Goal: Information Seeking & Learning: Learn about a topic

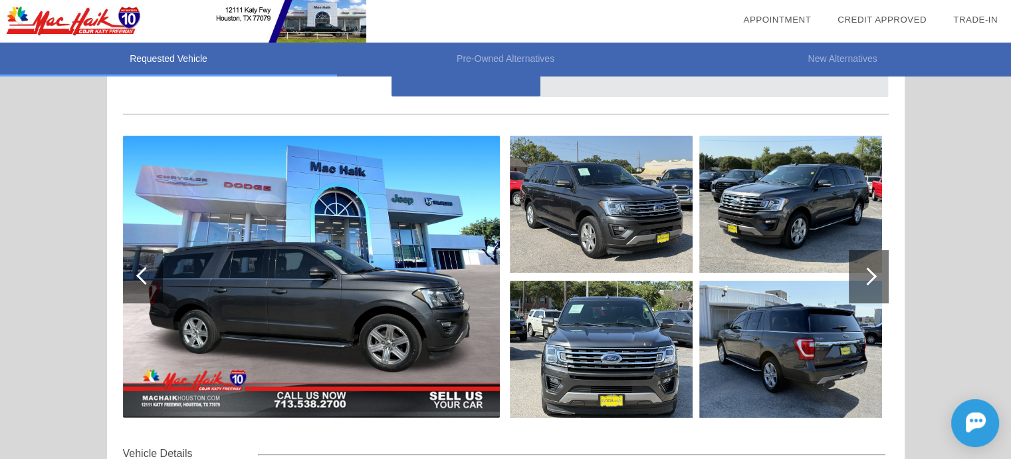
scroll to position [132, 0]
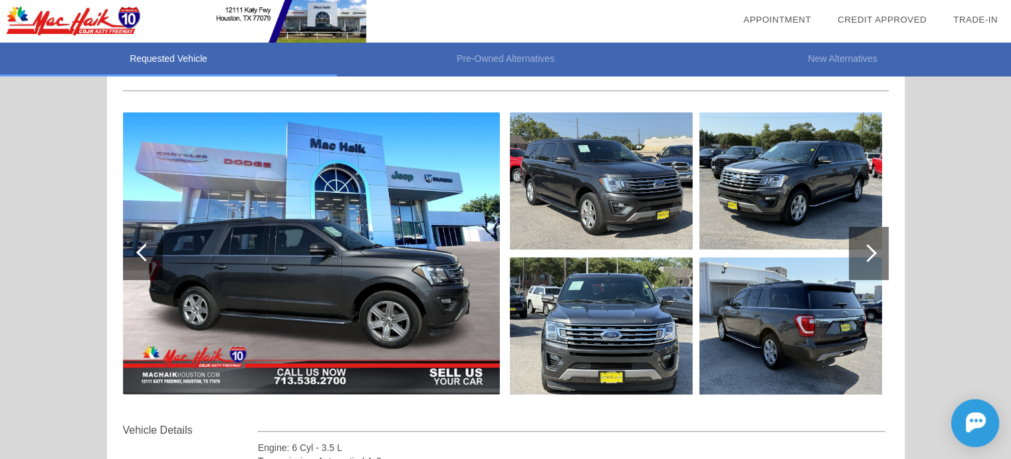
click at [877, 240] on div at bounding box center [869, 253] width 40 height 53
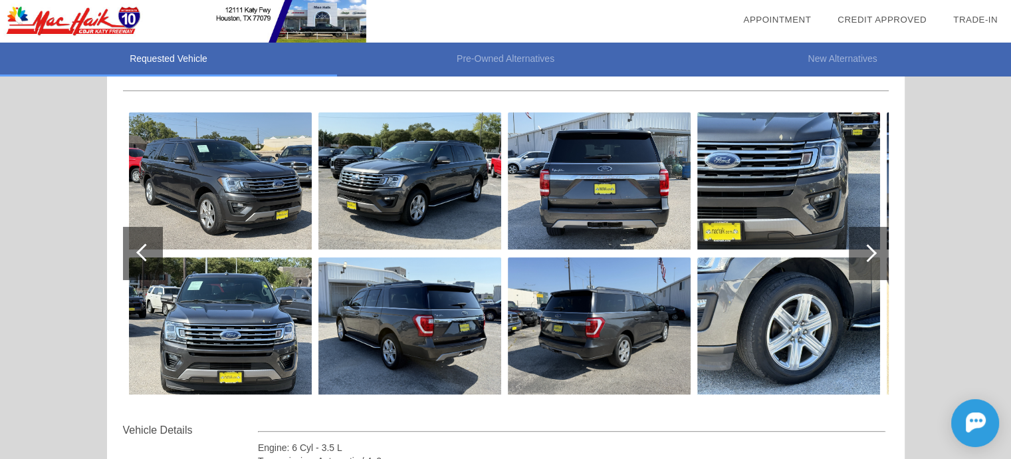
click at [878, 240] on div at bounding box center [869, 253] width 40 height 53
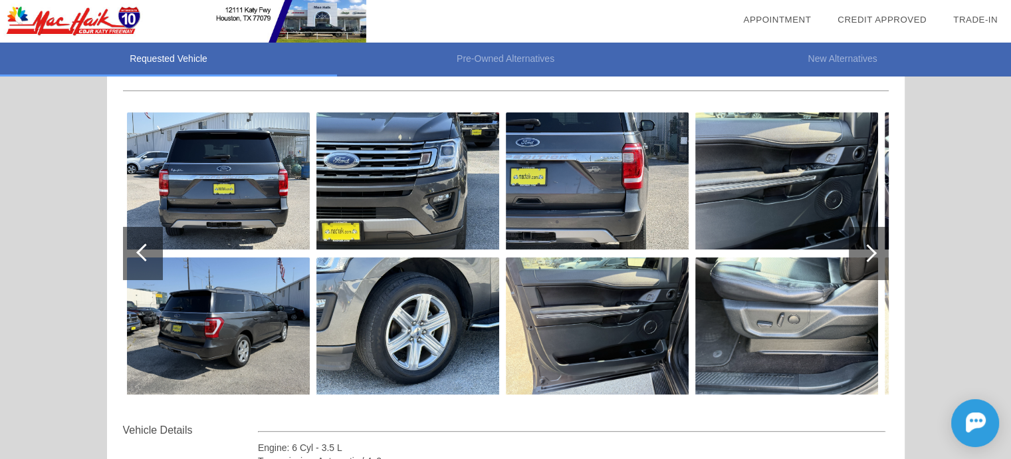
click at [798, 193] on img at bounding box center [786, 180] width 183 height 137
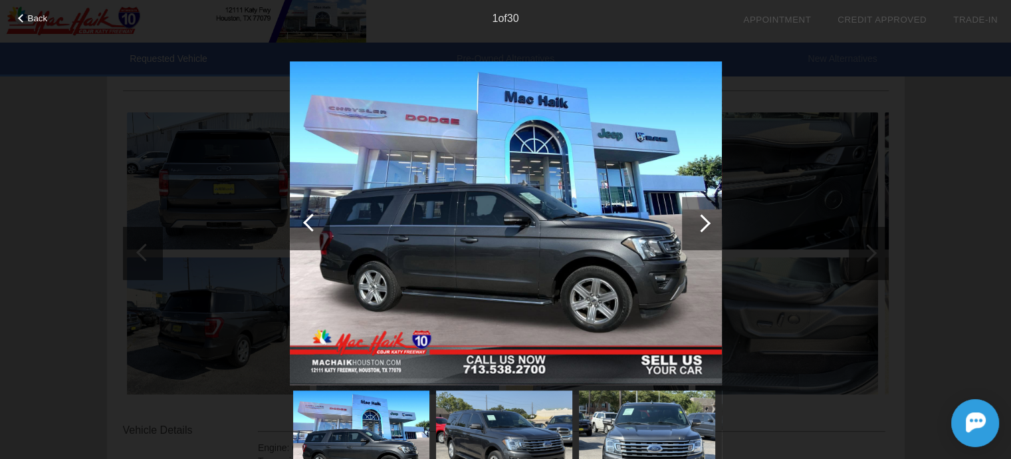
click at [709, 218] on div at bounding box center [702, 223] width 40 height 53
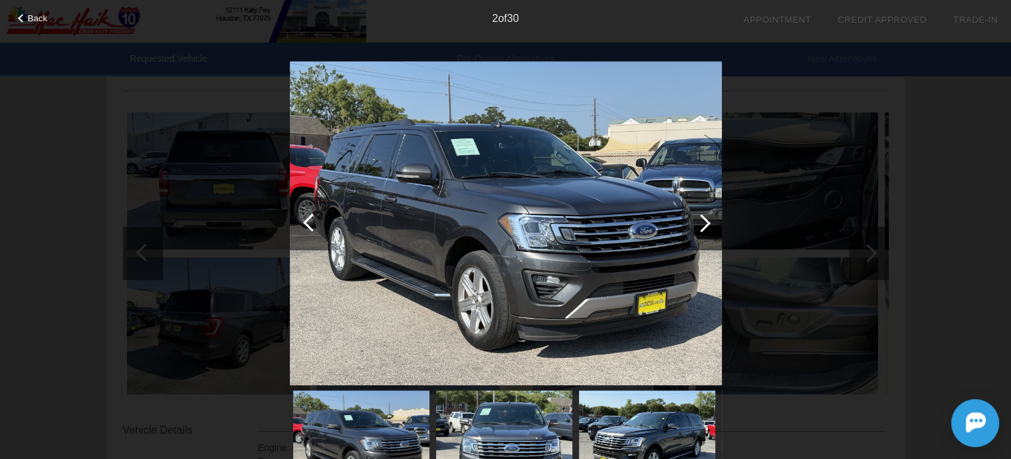
click at [709, 218] on div at bounding box center [702, 223] width 40 height 53
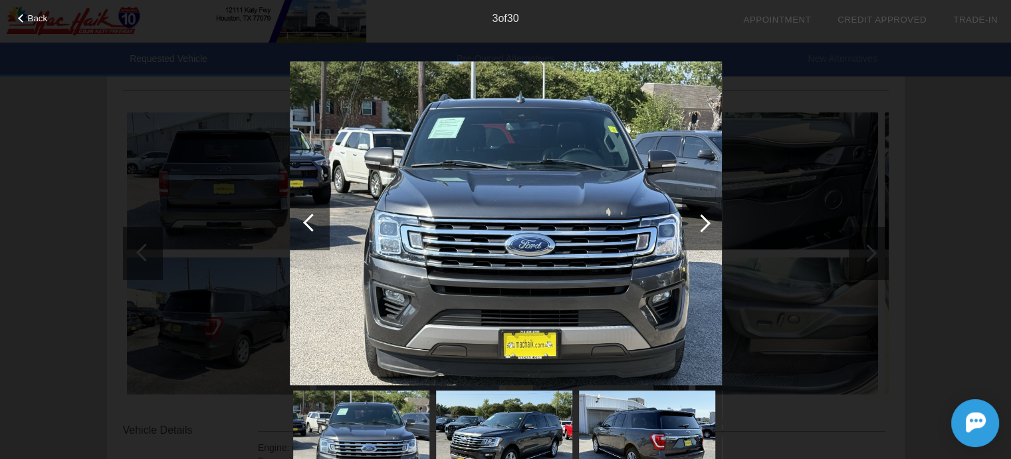
click at [709, 218] on div at bounding box center [702, 223] width 40 height 53
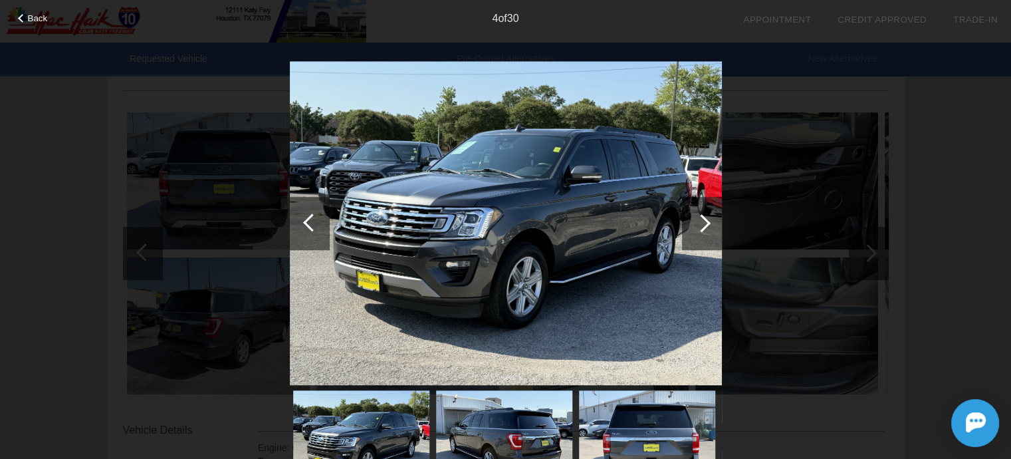
click at [709, 218] on div at bounding box center [702, 223] width 40 height 53
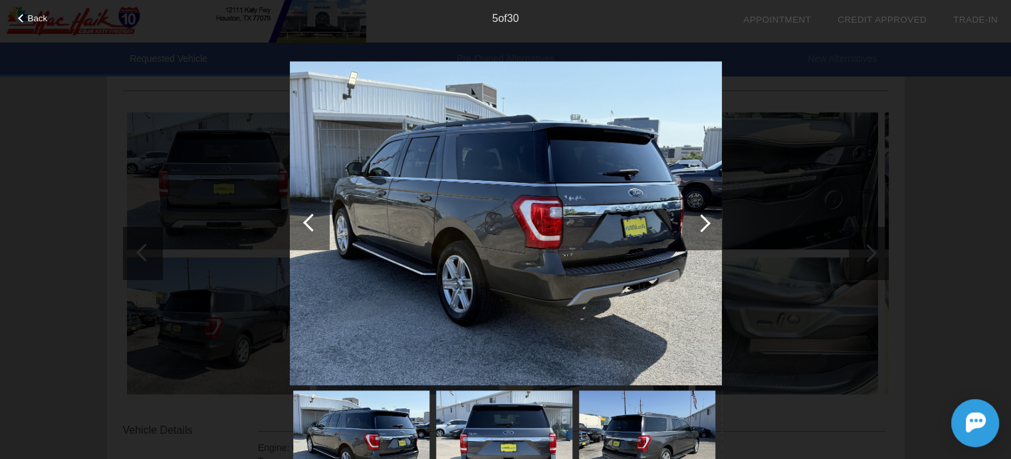
click at [709, 218] on div at bounding box center [702, 223] width 40 height 53
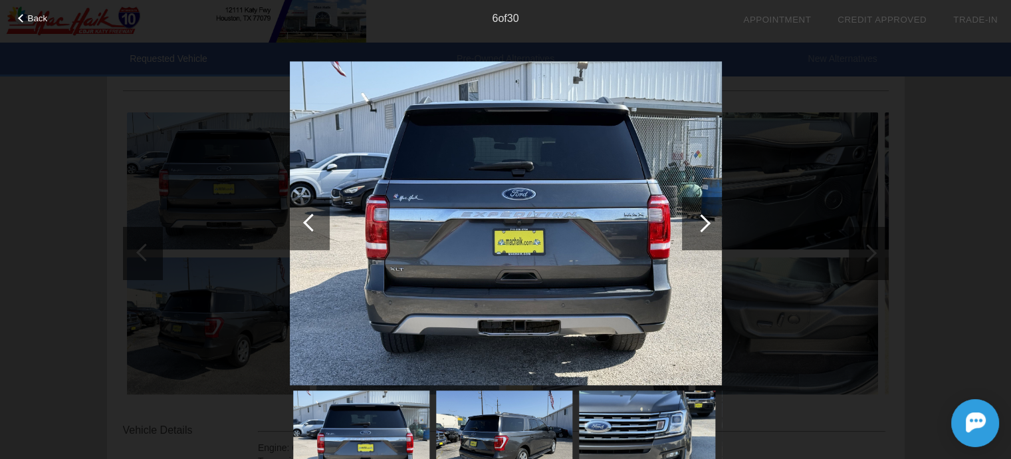
click at [709, 217] on div at bounding box center [702, 223] width 40 height 53
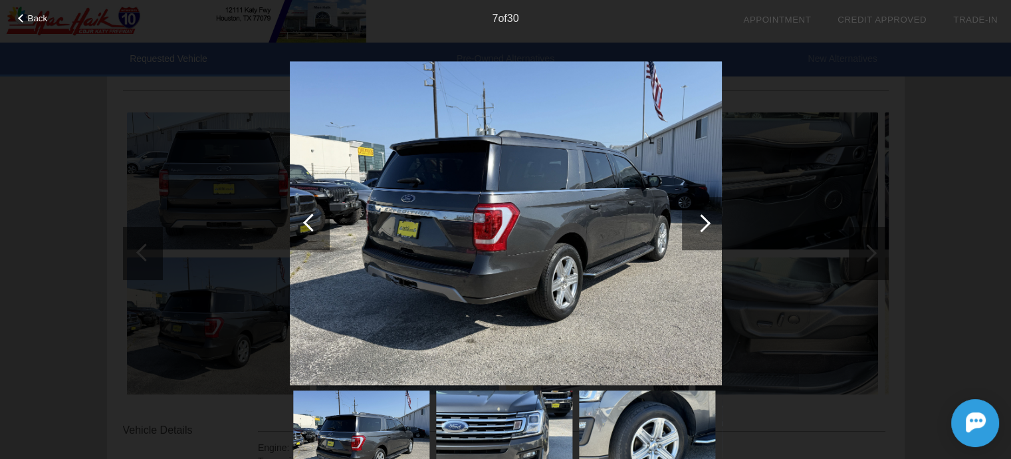
click at [708, 216] on div at bounding box center [702, 223] width 40 height 53
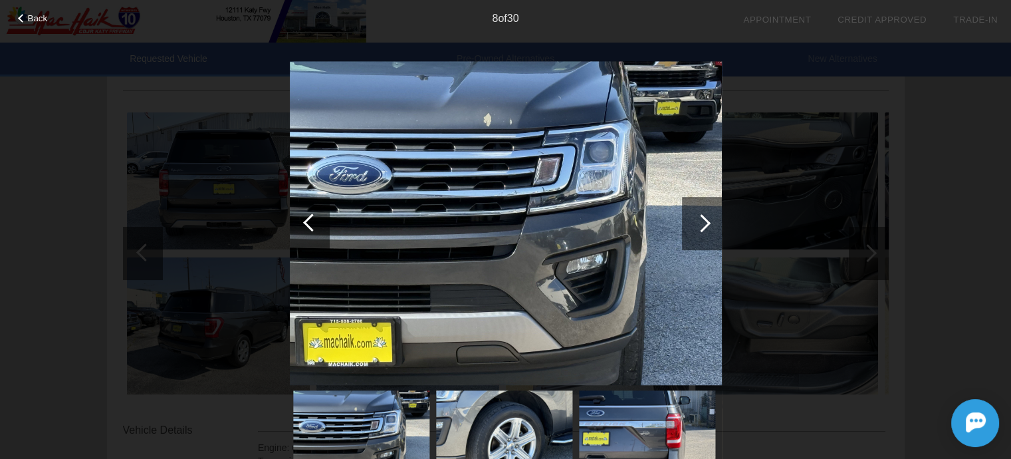
click at [708, 216] on div at bounding box center [702, 223] width 40 height 53
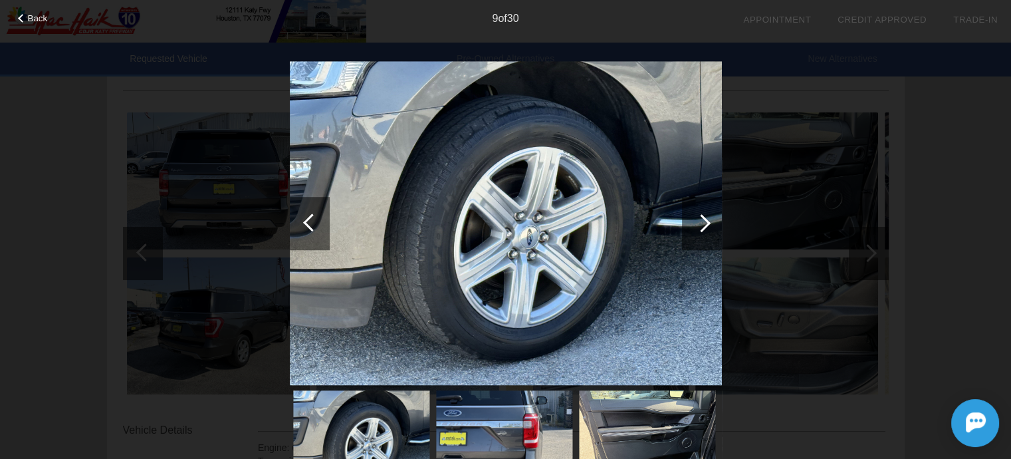
click at [708, 216] on div at bounding box center [702, 223] width 40 height 53
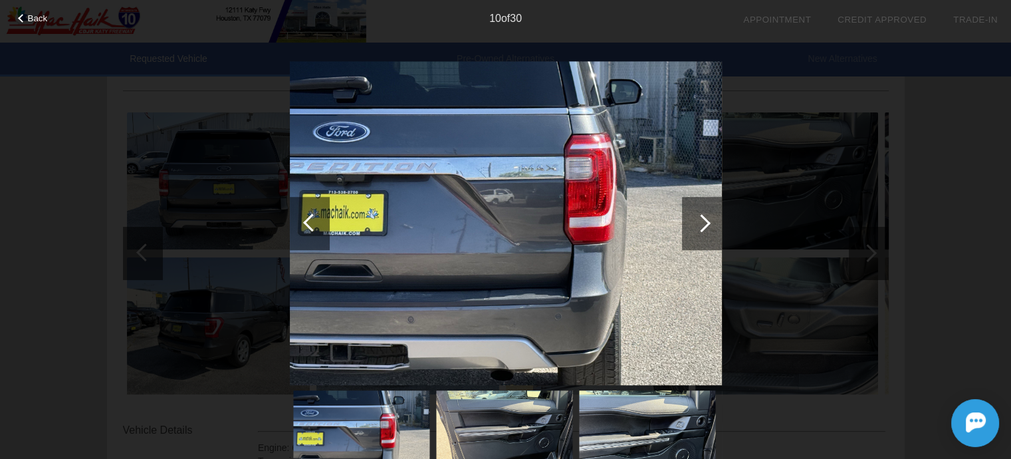
click at [708, 216] on div at bounding box center [702, 223] width 40 height 53
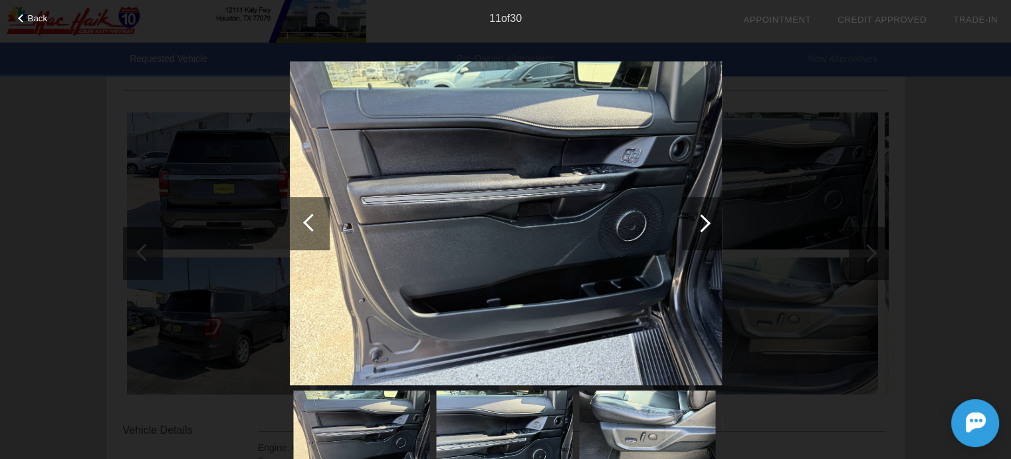
click at [708, 216] on div at bounding box center [702, 223] width 40 height 53
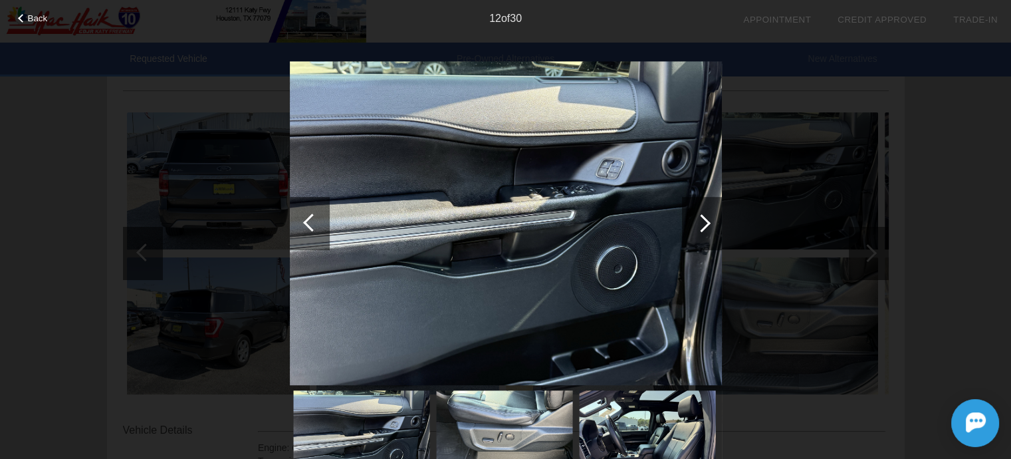
click at [708, 216] on div at bounding box center [702, 223] width 40 height 53
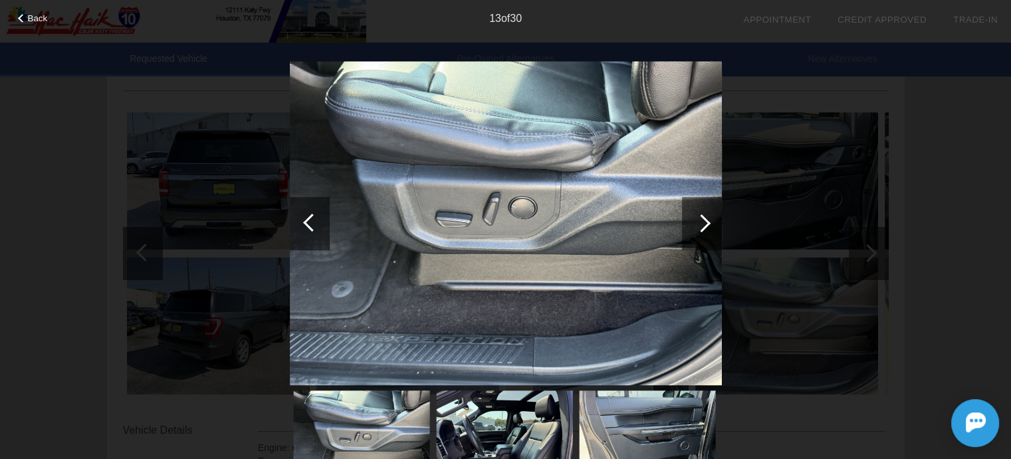
click at [708, 216] on div at bounding box center [702, 223] width 40 height 53
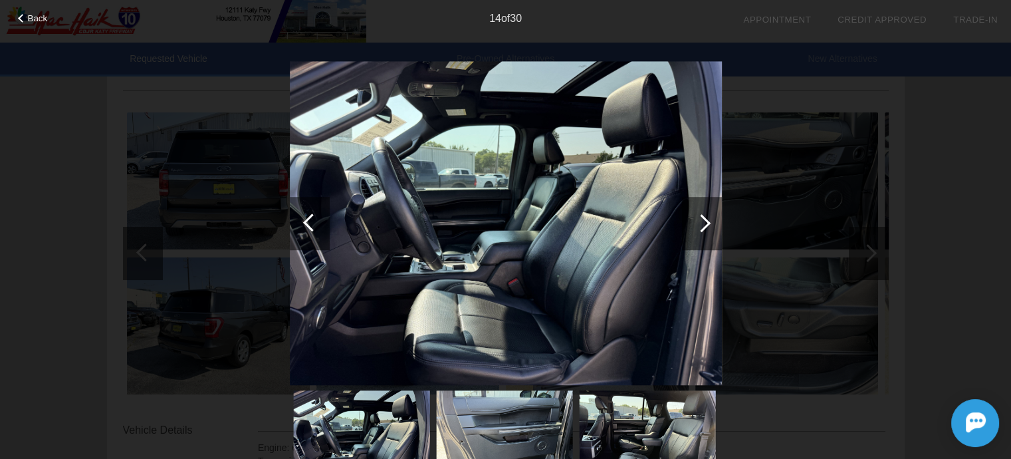
click at [708, 216] on div at bounding box center [702, 223] width 40 height 53
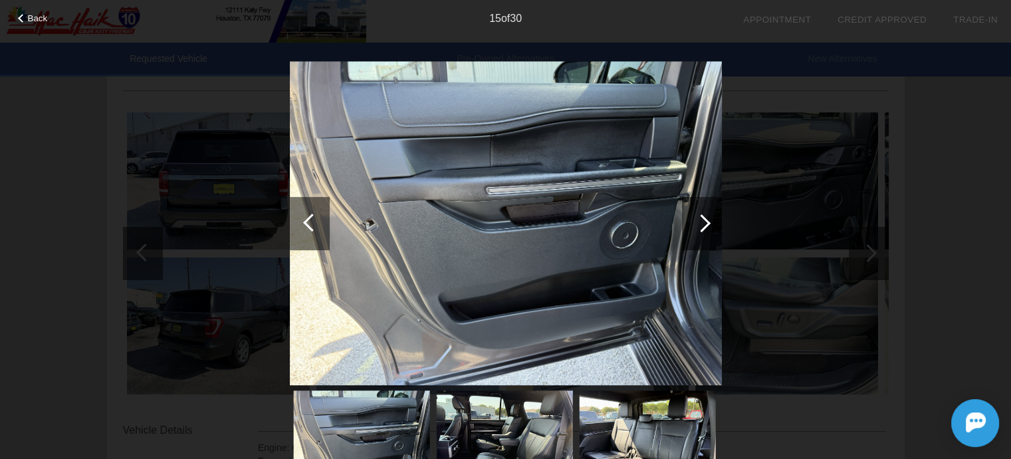
click at [707, 216] on div at bounding box center [702, 223] width 40 height 53
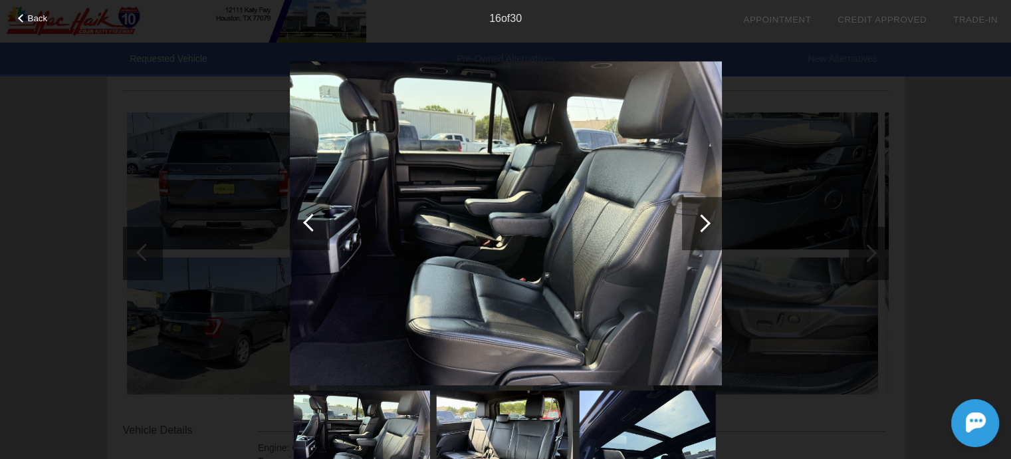
click at [706, 220] on div at bounding box center [702, 223] width 18 height 18
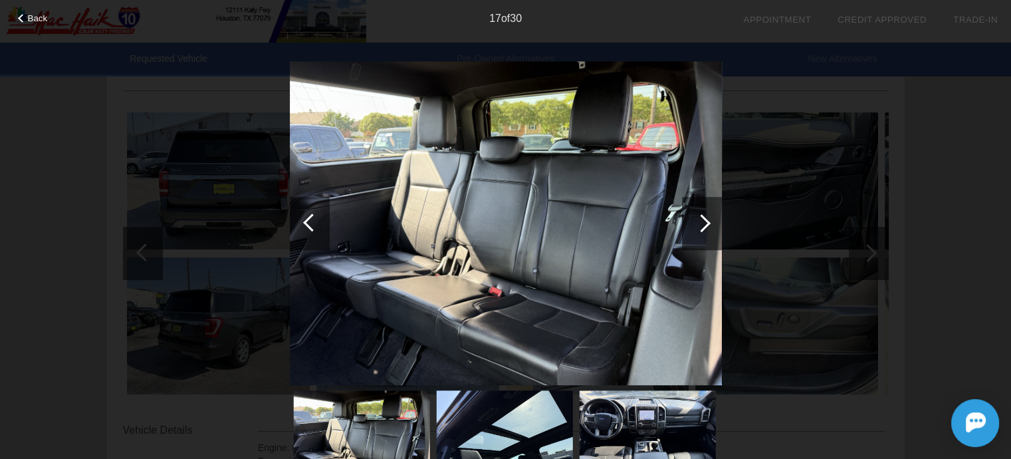
click at [606, 443] on img at bounding box center [647, 441] width 136 height 102
click at [630, 434] on img at bounding box center [647, 441] width 136 height 102
click at [697, 415] on img at bounding box center [647, 441] width 136 height 102
click at [651, 440] on img at bounding box center [647, 441] width 136 height 102
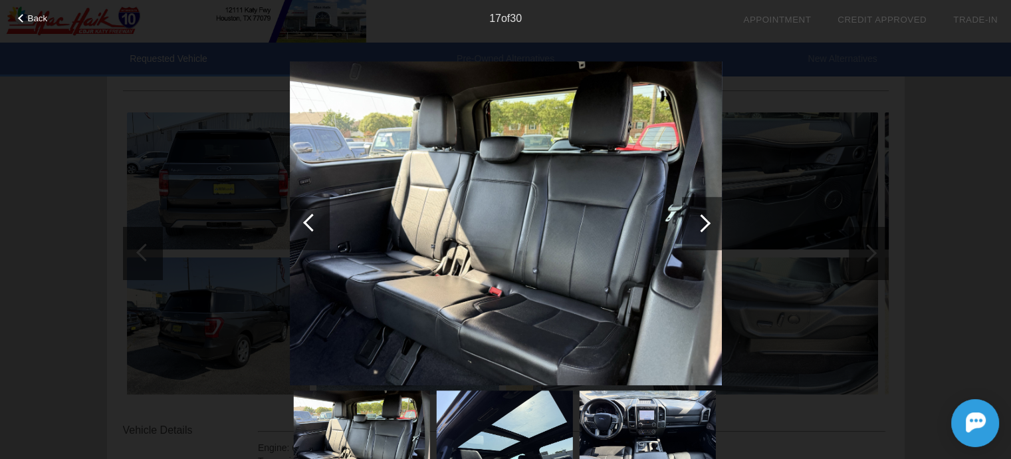
click at [651, 440] on img at bounding box center [647, 441] width 136 height 102
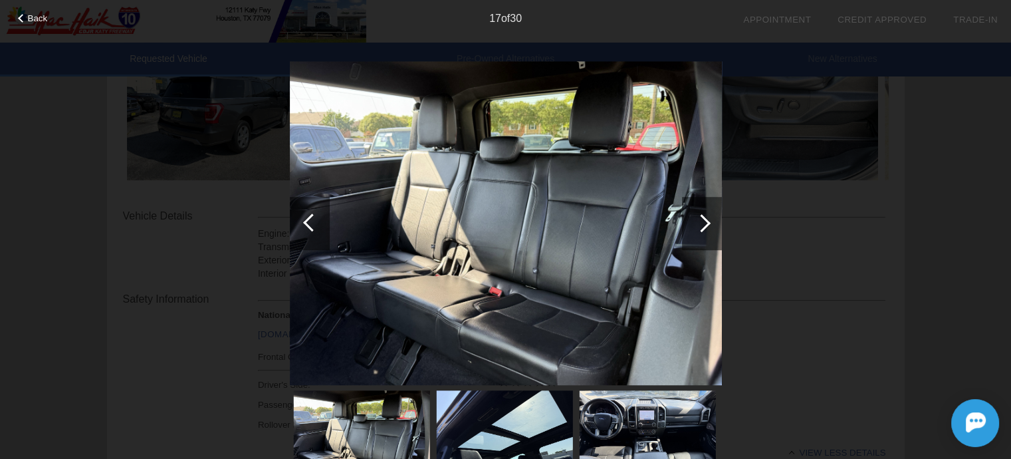
scroll to position [265, 0]
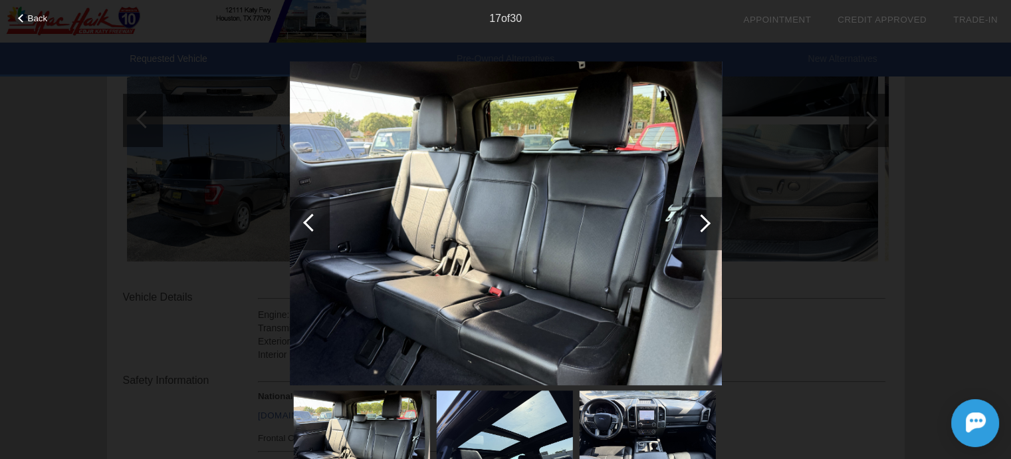
click at [313, 219] on div at bounding box center [312, 222] width 18 height 18
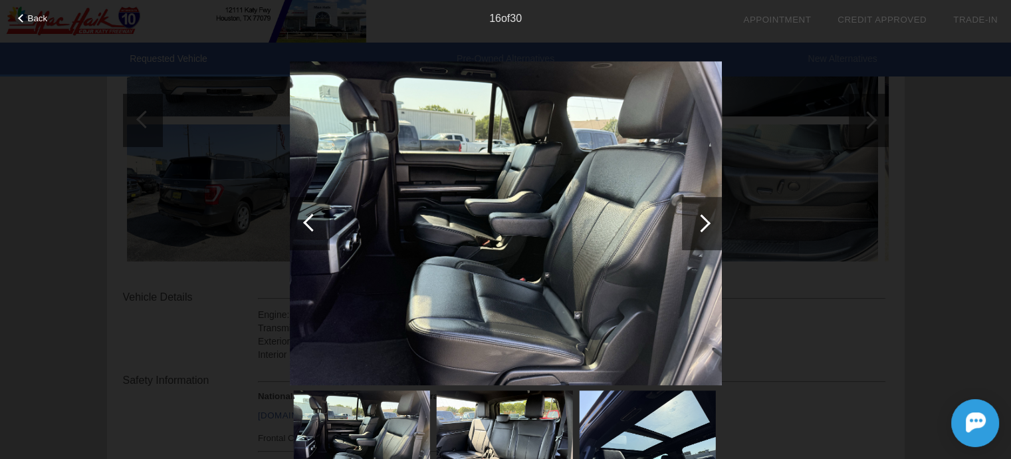
click at [719, 216] on div at bounding box center [702, 223] width 40 height 53
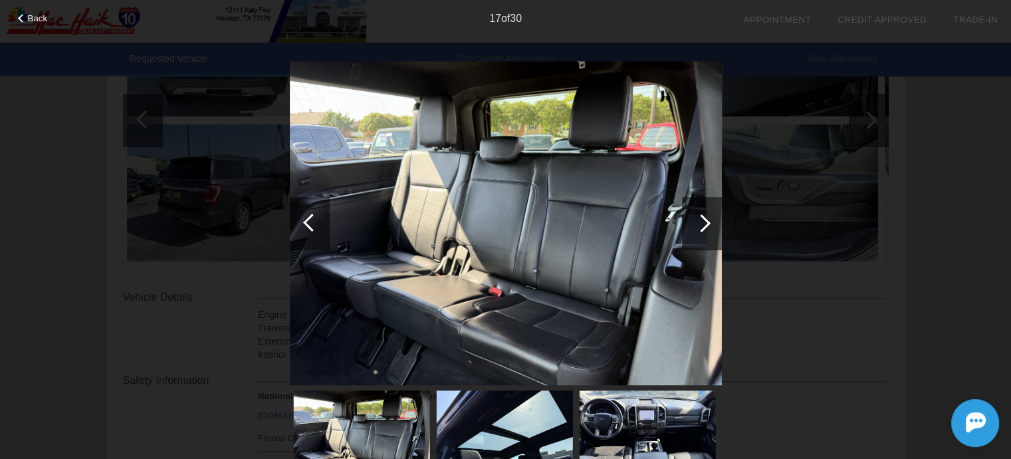
click at [695, 225] on div at bounding box center [702, 223] width 18 height 18
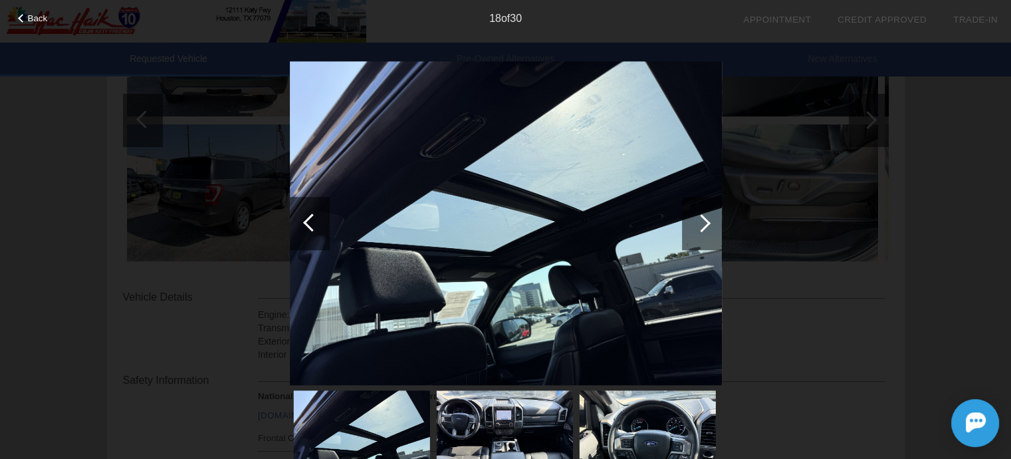
click at [503, 423] on img at bounding box center [504, 441] width 136 height 102
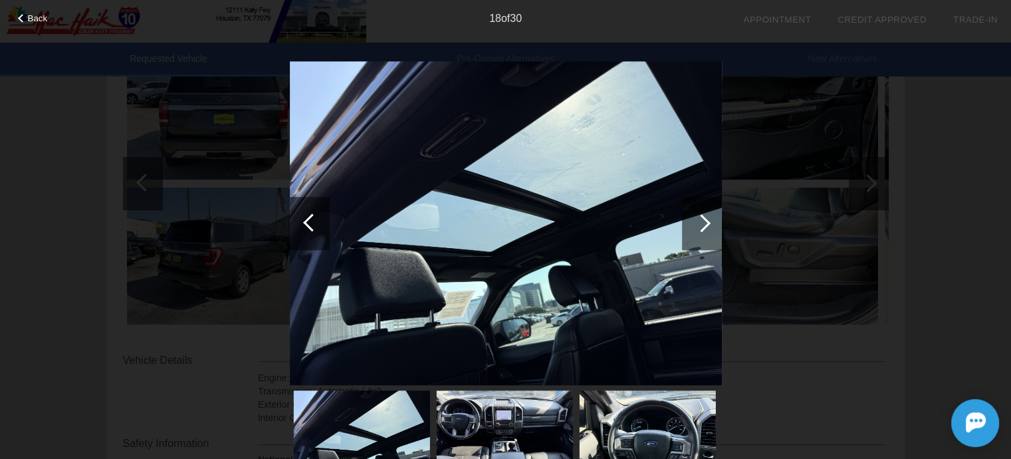
scroll to position [199, 0]
click at [787, 275] on div "Back 18 of 30" at bounding box center [505, 229] width 1011 height 459
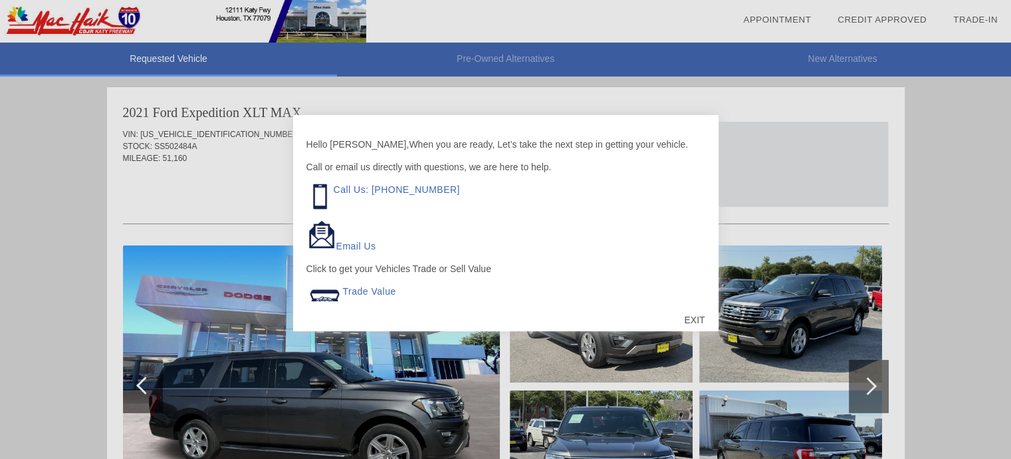
click at [797, 168] on div at bounding box center [505, 229] width 1011 height 459
click at [693, 316] on div "EXIT" at bounding box center [694, 320] width 47 height 40
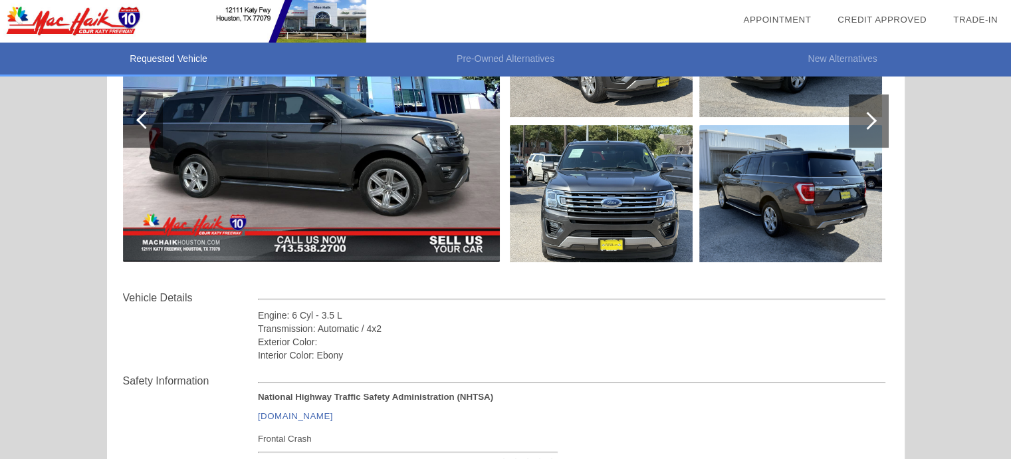
scroll to position [266, 0]
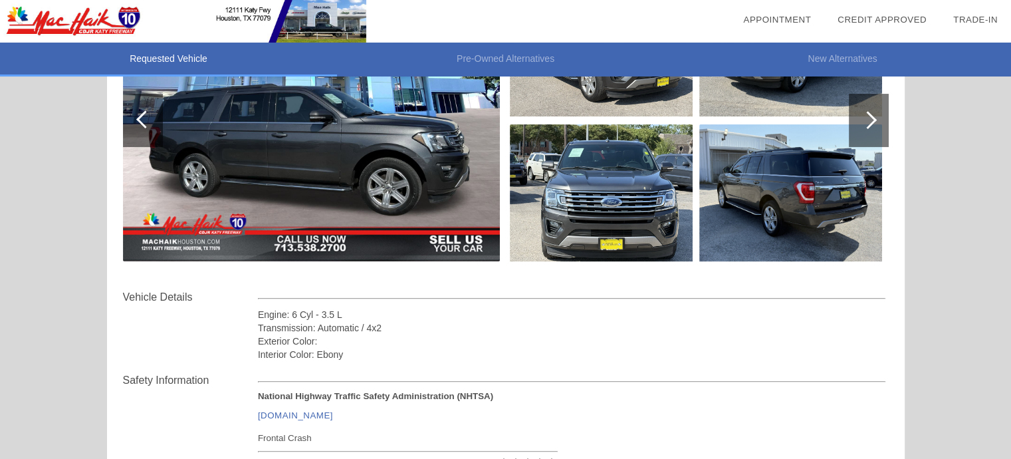
click at [867, 109] on div at bounding box center [869, 120] width 40 height 53
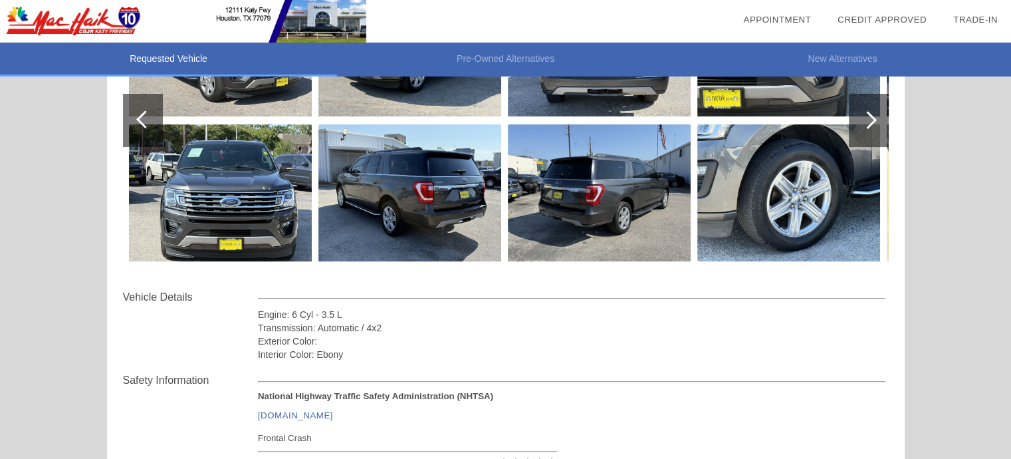
click at [872, 116] on div at bounding box center [868, 120] width 18 height 18
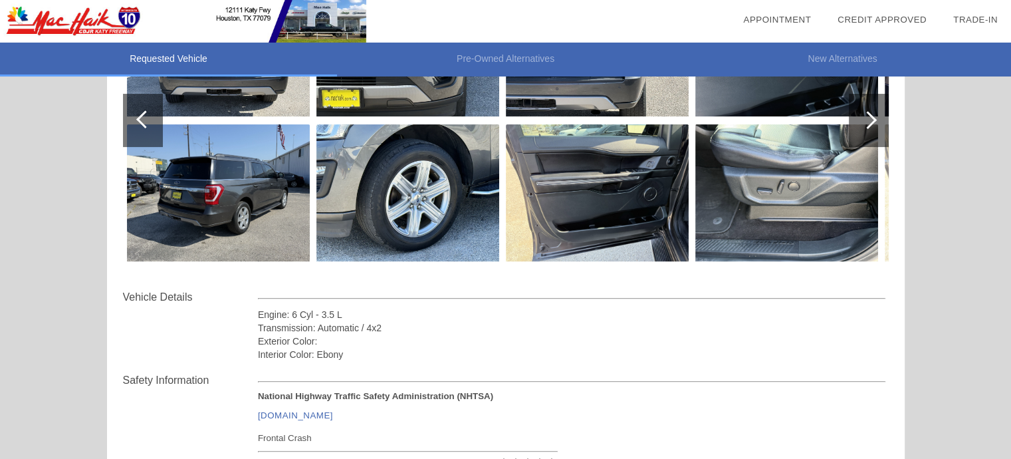
click at [869, 117] on div at bounding box center [868, 120] width 18 height 18
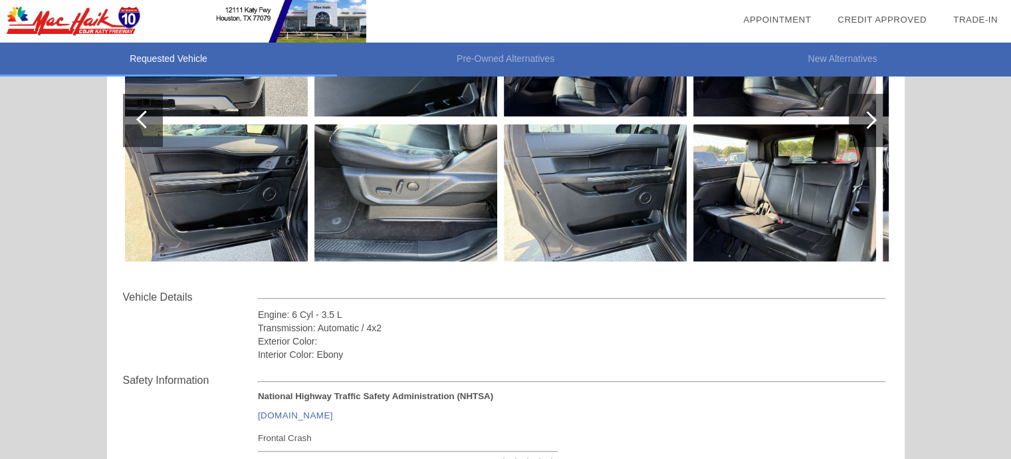
click at [869, 117] on div at bounding box center [868, 120] width 18 height 18
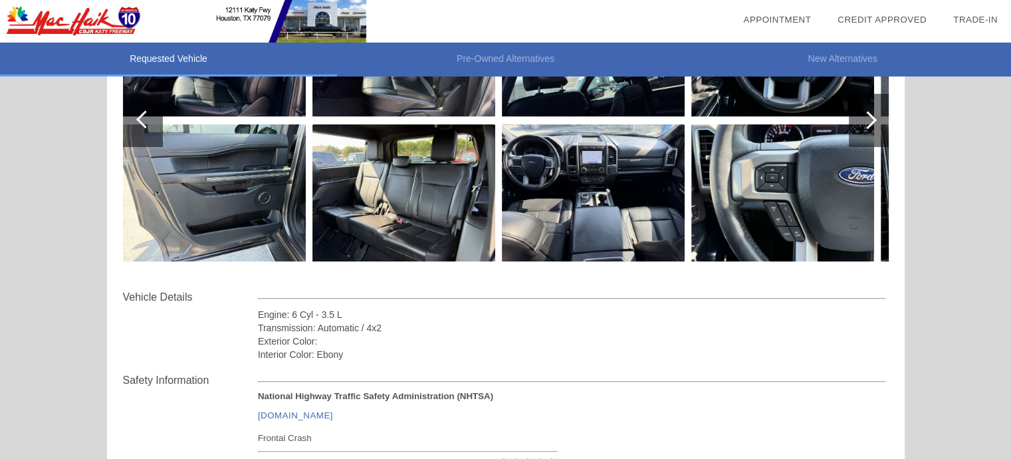
click at [646, 198] on img at bounding box center [593, 192] width 183 height 137
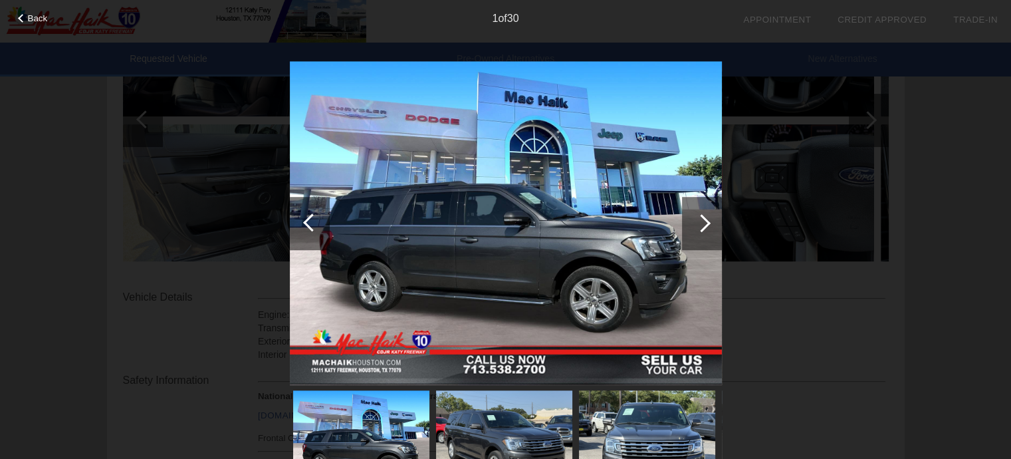
click at [691, 233] on div at bounding box center [702, 223] width 40 height 53
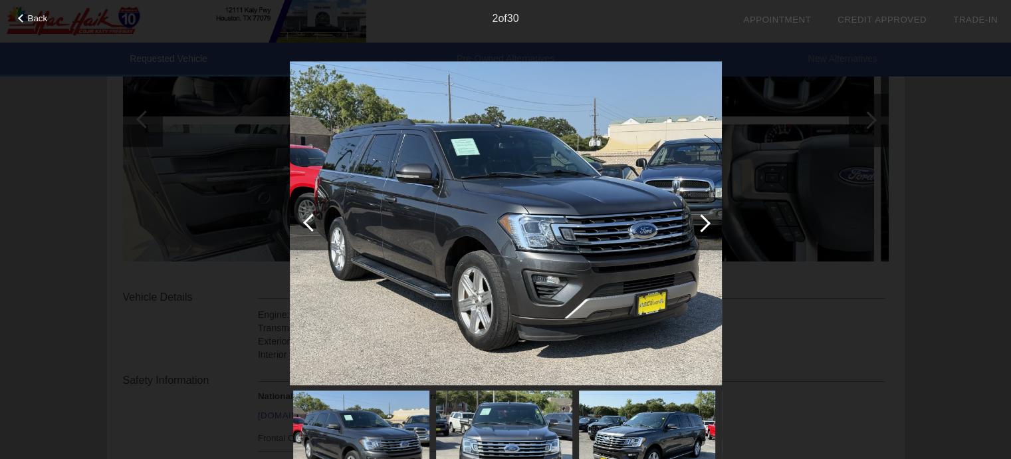
click at [691, 233] on div at bounding box center [702, 223] width 40 height 53
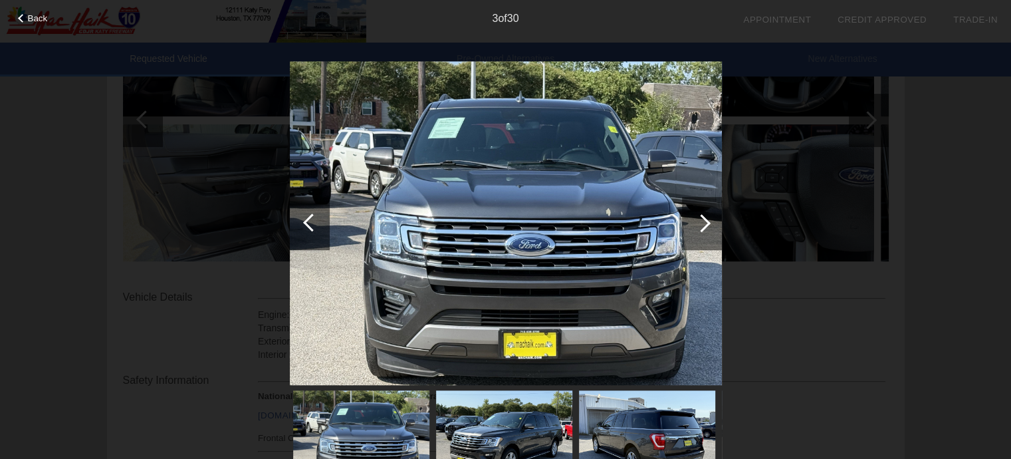
click at [692, 232] on div at bounding box center [702, 223] width 40 height 53
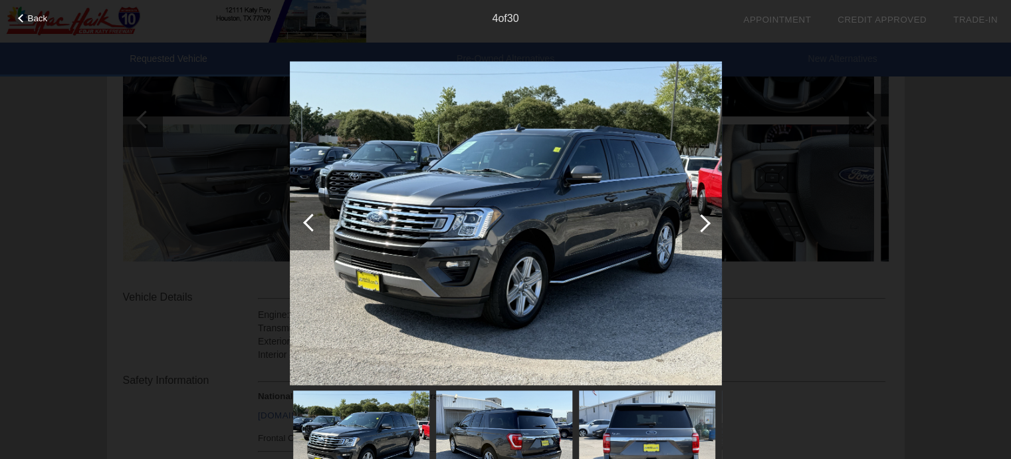
click at [697, 229] on div at bounding box center [702, 223] width 40 height 53
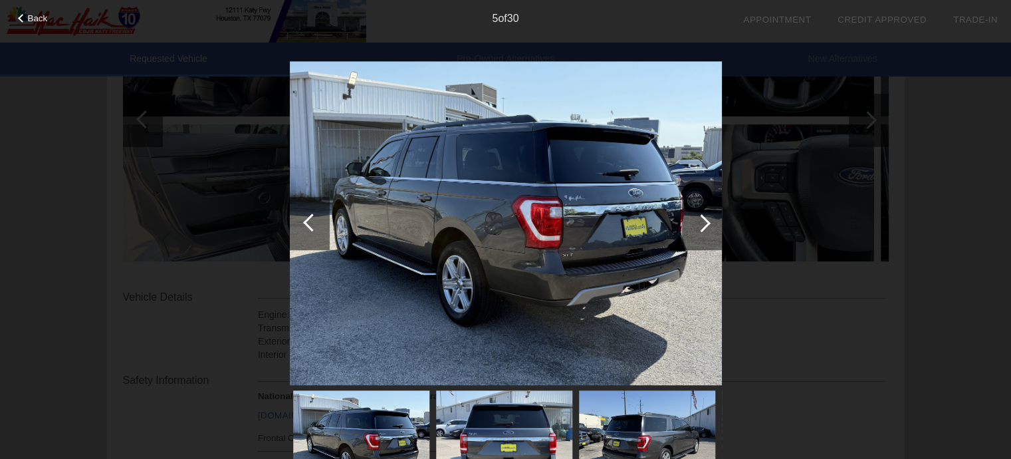
click at [697, 229] on div at bounding box center [702, 223] width 40 height 53
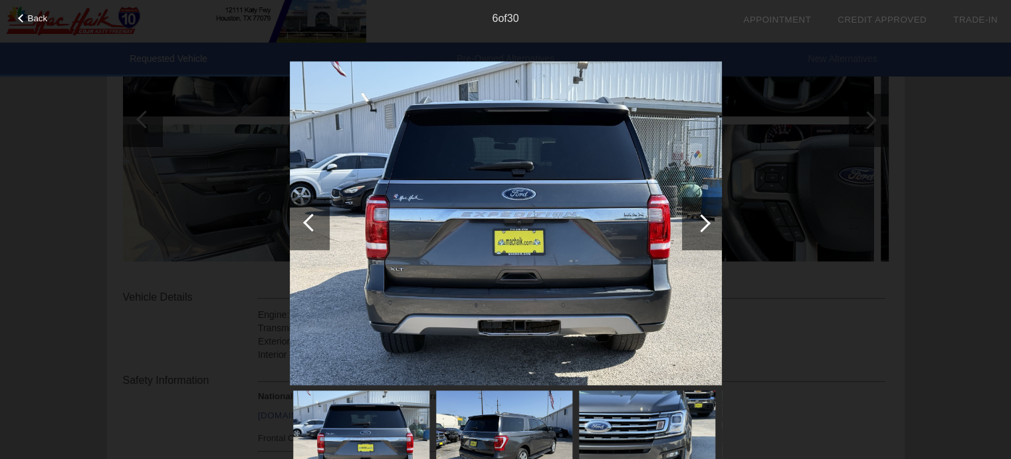
click at [697, 229] on div at bounding box center [702, 223] width 40 height 53
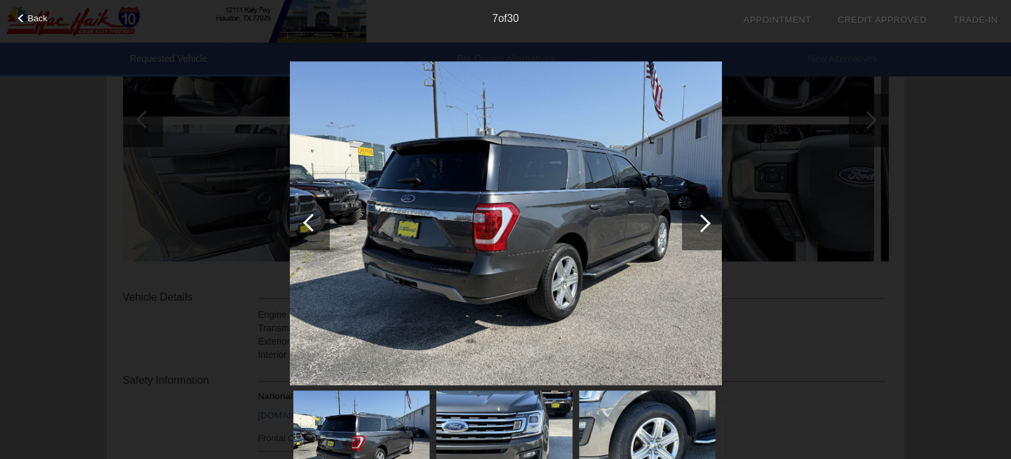
click at [697, 229] on div at bounding box center [702, 223] width 40 height 53
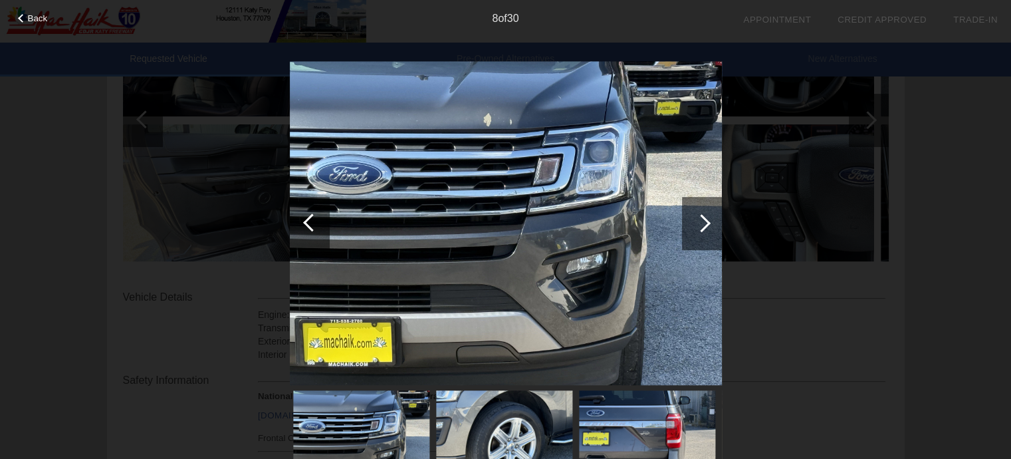
click at [697, 229] on div at bounding box center [702, 223] width 40 height 53
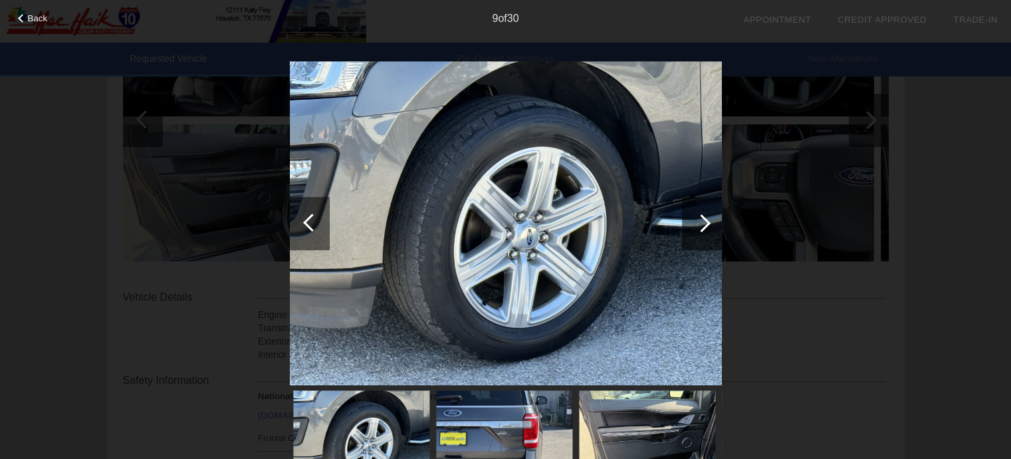
click at [697, 229] on div at bounding box center [702, 223] width 40 height 53
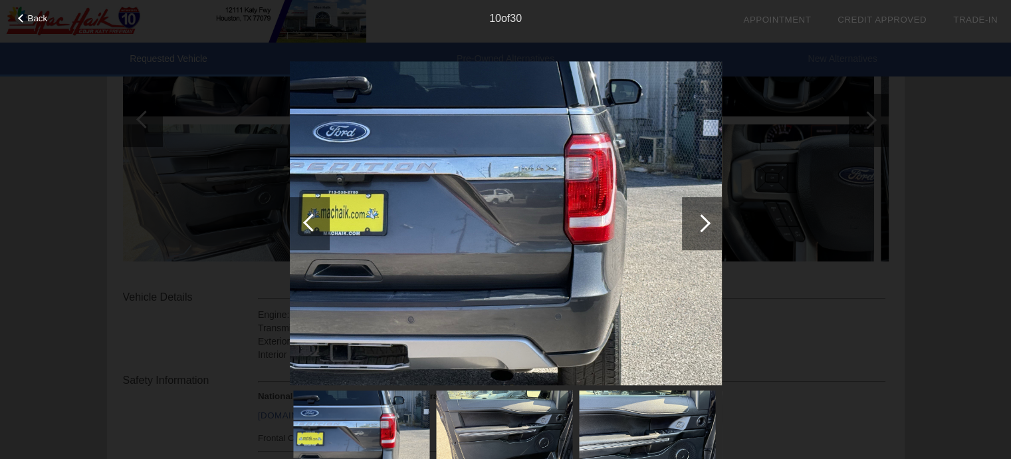
click at [697, 229] on div at bounding box center [702, 223] width 40 height 53
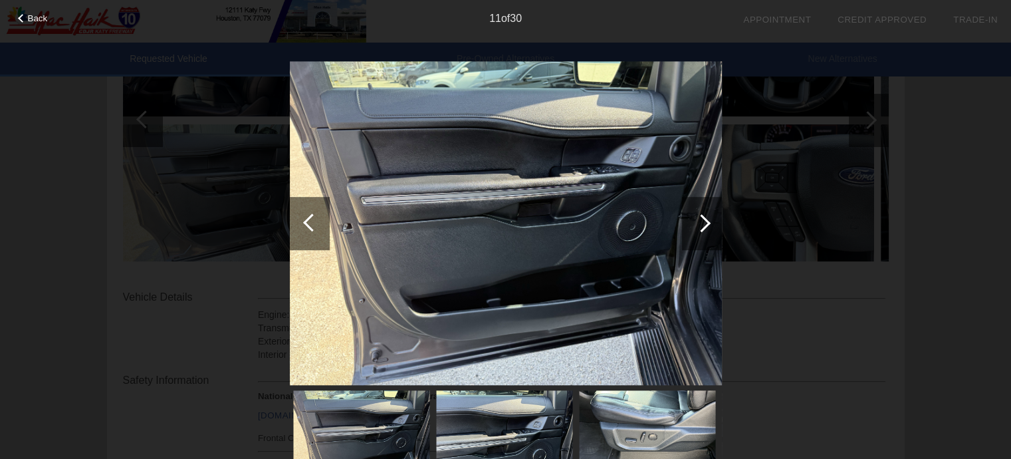
click at [697, 229] on div at bounding box center [702, 223] width 40 height 53
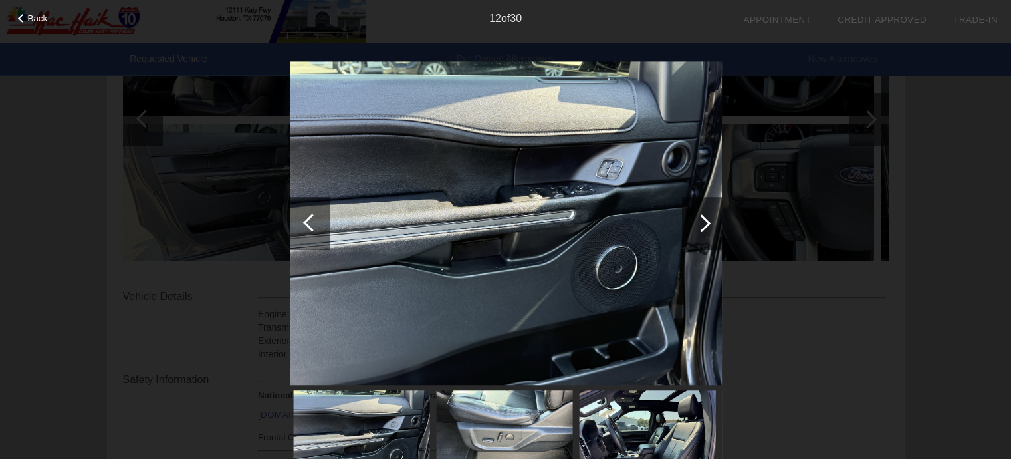
click at [697, 229] on div at bounding box center [702, 223] width 40 height 53
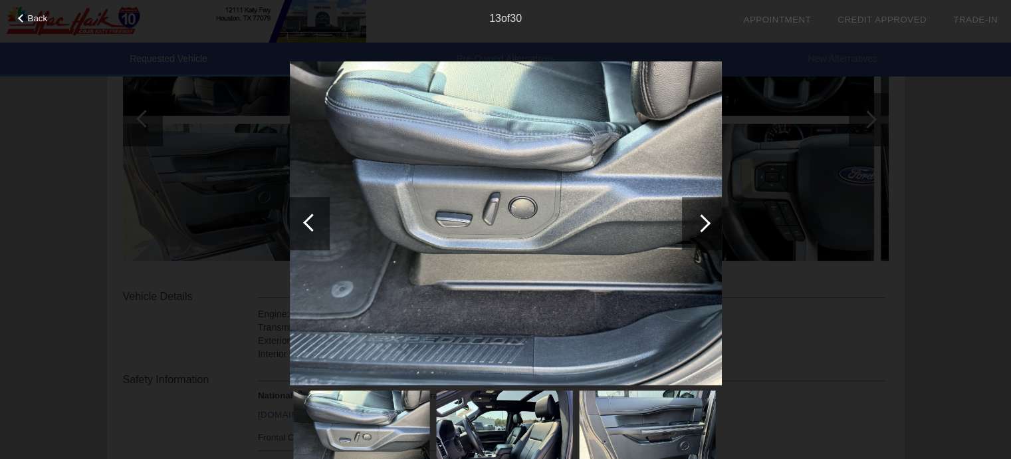
click at [664, 231] on img at bounding box center [506, 223] width 432 height 324
click at [698, 225] on div at bounding box center [702, 223] width 18 height 18
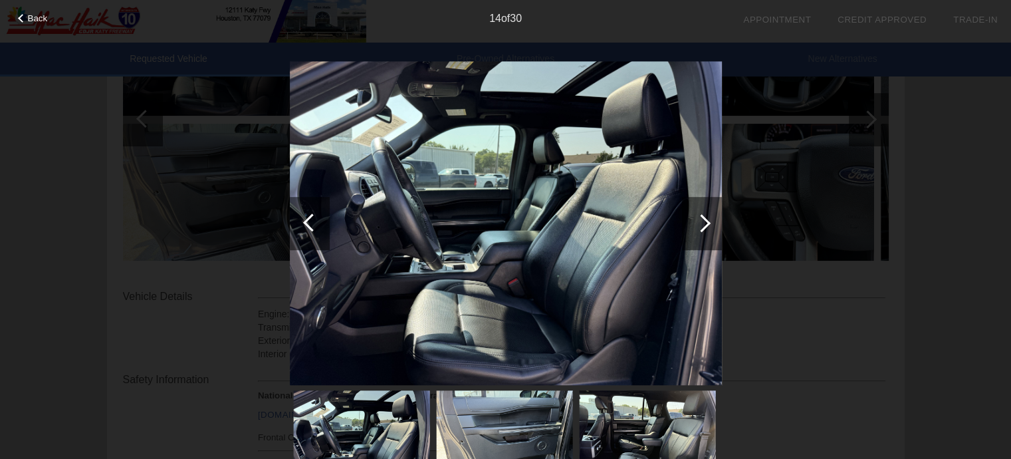
click at [701, 219] on div at bounding box center [702, 223] width 18 height 18
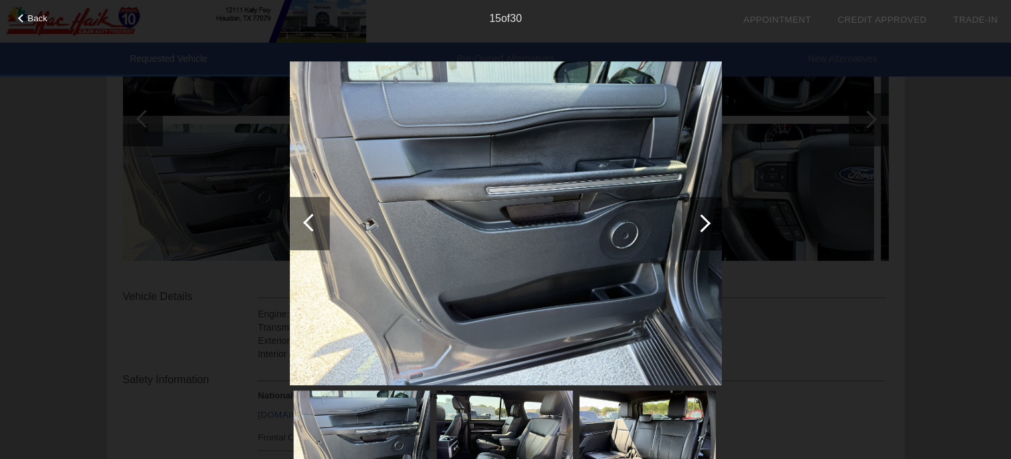
click at [701, 219] on div at bounding box center [702, 223] width 18 height 18
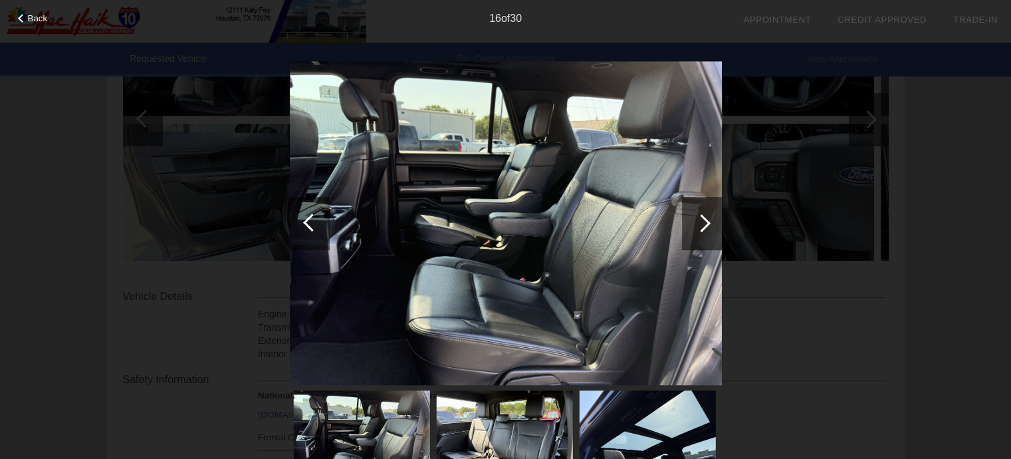
click at [878, 123] on div "Back 16 of 30" at bounding box center [505, 229] width 1011 height 459
drag, startPoint x: 885, startPoint y: 124, endPoint x: 804, endPoint y: 142, distance: 83.7
click at [885, 124] on div "Back 16 of 30" at bounding box center [505, 229] width 1011 height 459
click at [298, 213] on div at bounding box center [310, 223] width 40 height 53
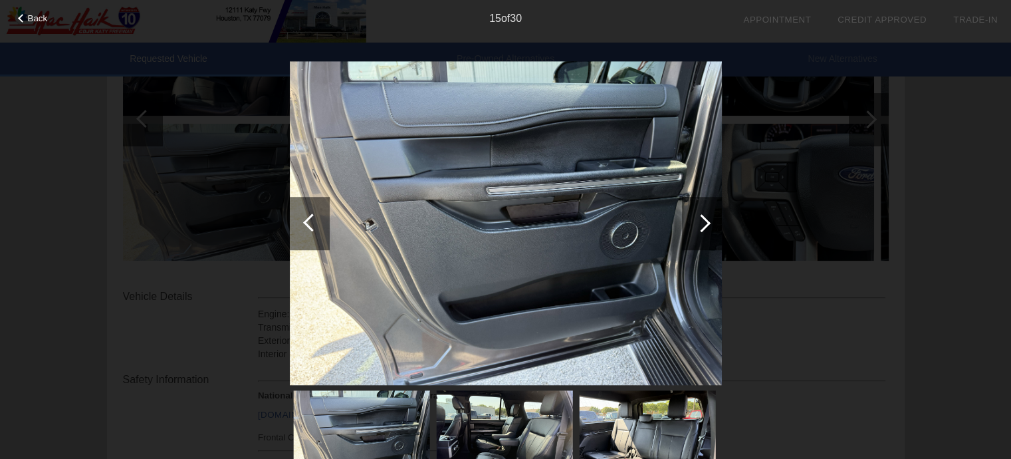
click at [298, 213] on div at bounding box center [310, 223] width 40 height 53
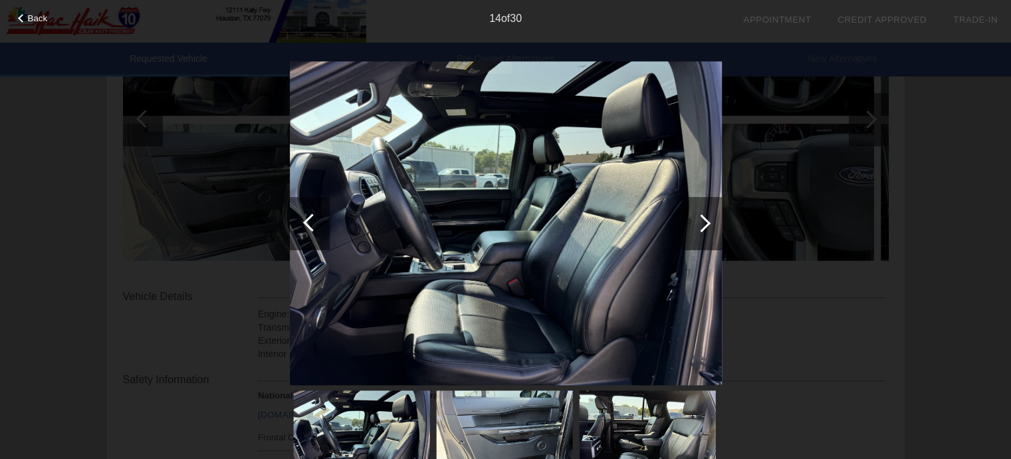
click at [298, 213] on div at bounding box center [310, 223] width 40 height 53
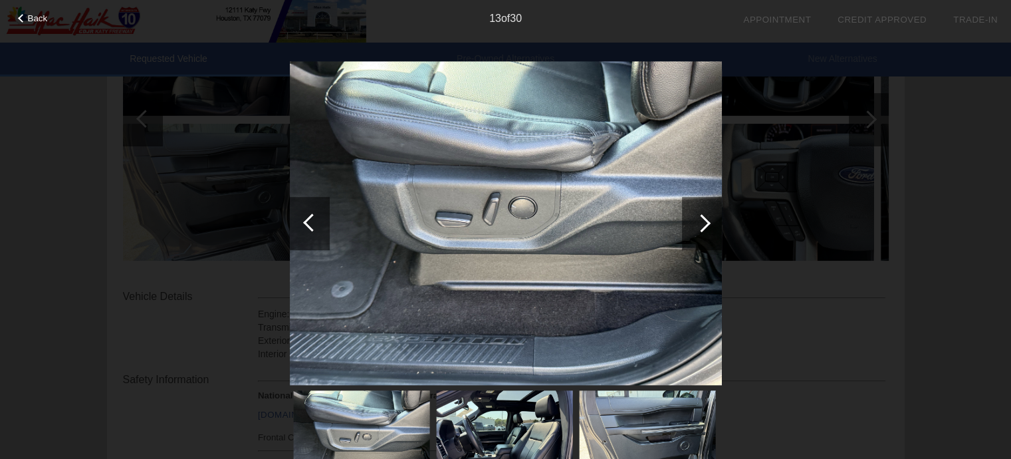
click at [298, 213] on div at bounding box center [310, 223] width 40 height 53
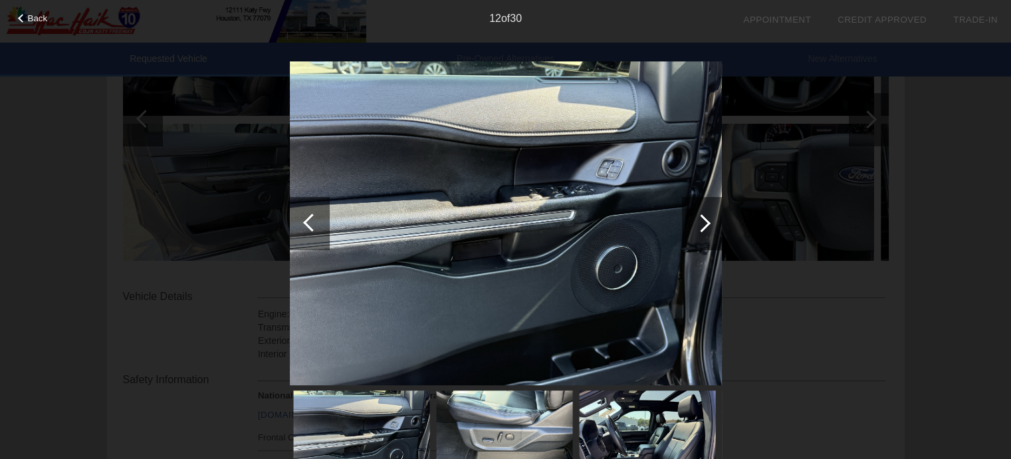
click at [298, 213] on div at bounding box center [310, 223] width 40 height 53
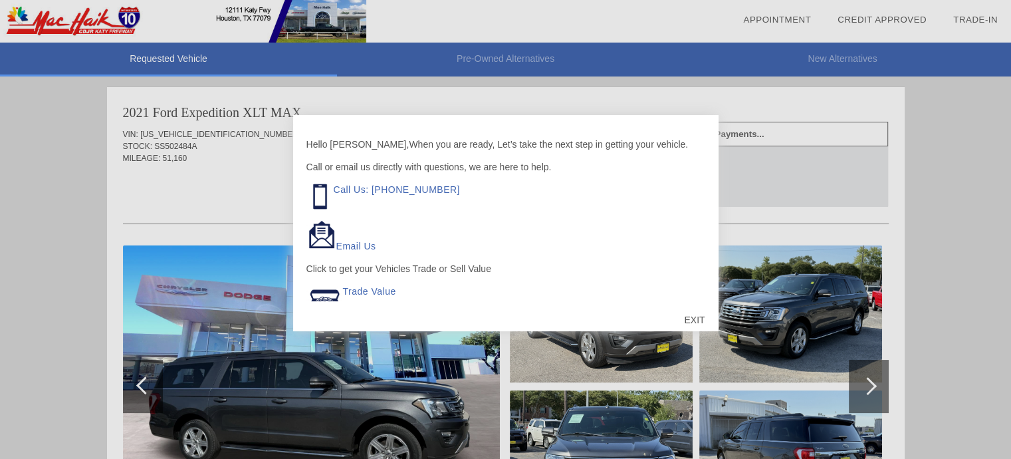
click at [373, 426] on div at bounding box center [505, 229] width 1011 height 459
click at [876, 112] on div at bounding box center [505, 229] width 1011 height 459
click at [957, 108] on div at bounding box center [505, 229] width 1011 height 459
click at [709, 320] on div "EXIT" at bounding box center [694, 320] width 47 height 40
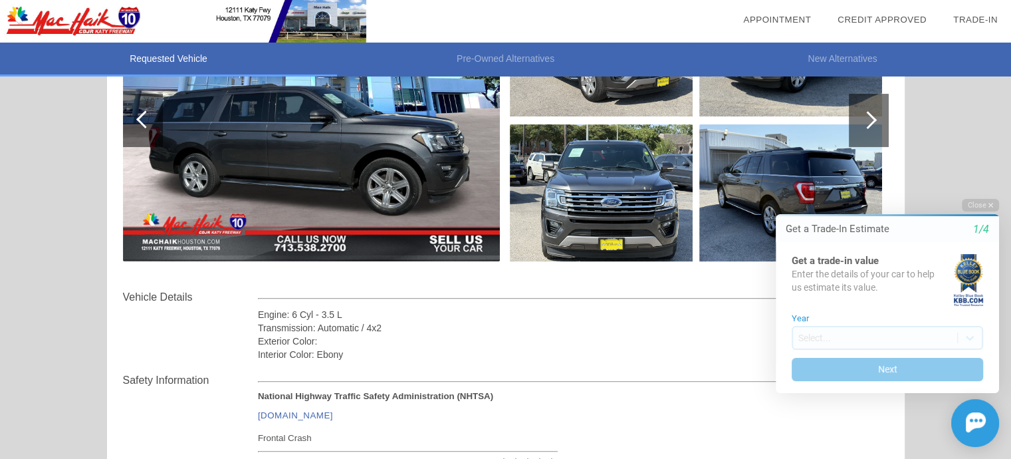
click at [865, 423] on div "Initial Toast" at bounding box center [879, 423] width 239 height 48
click at [604, 306] on div "Engine: 6 Cyl - 3.5 L Transmission: Automatic / 4x2 Exterior Color: Interior Co…" at bounding box center [572, 325] width 628 height 72
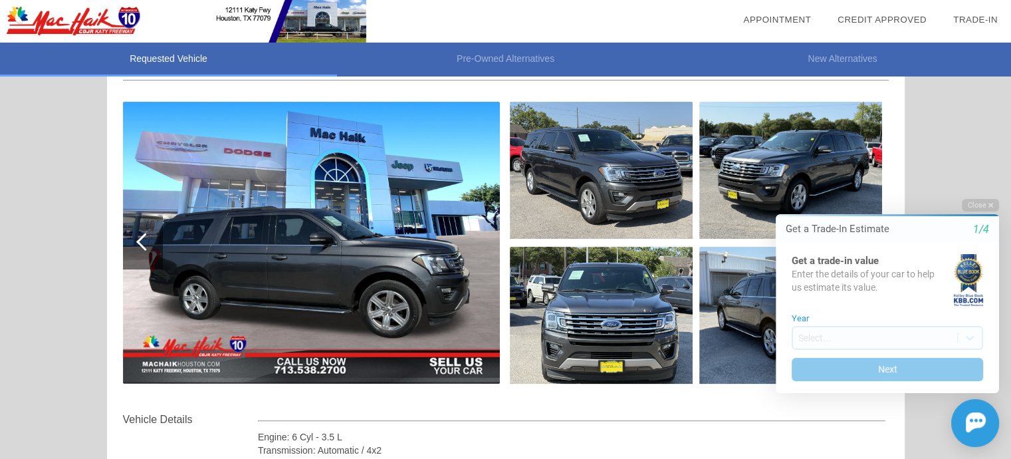
scroll to position [132, 0]
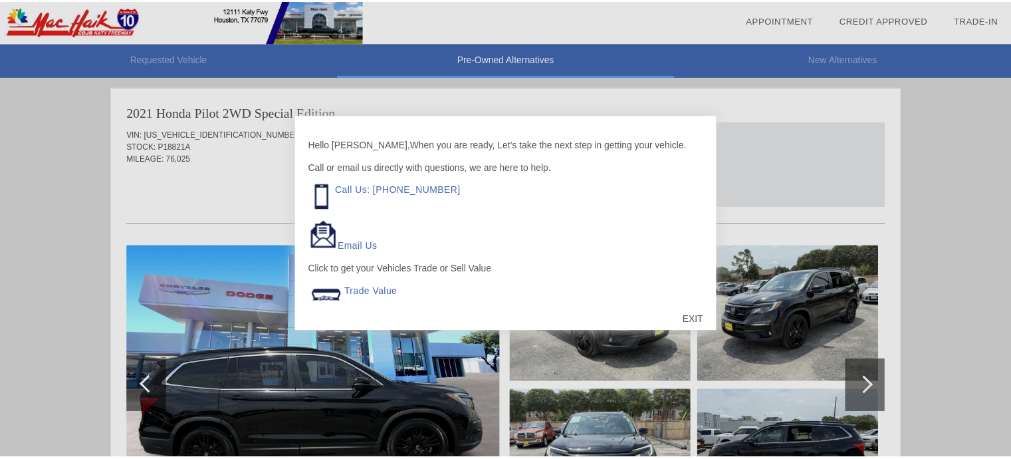
scroll to position [545, 0]
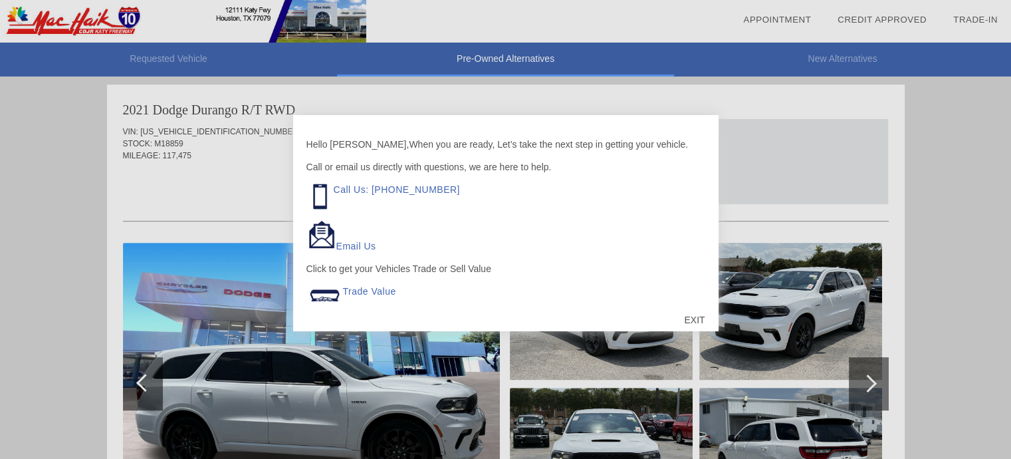
click at [780, 249] on div at bounding box center [505, 229] width 1011 height 459
click at [768, 277] on div at bounding box center [505, 229] width 1011 height 459
click at [970, 164] on div at bounding box center [505, 229] width 1011 height 459
click at [694, 318] on div "EXIT" at bounding box center [694, 320] width 47 height 40
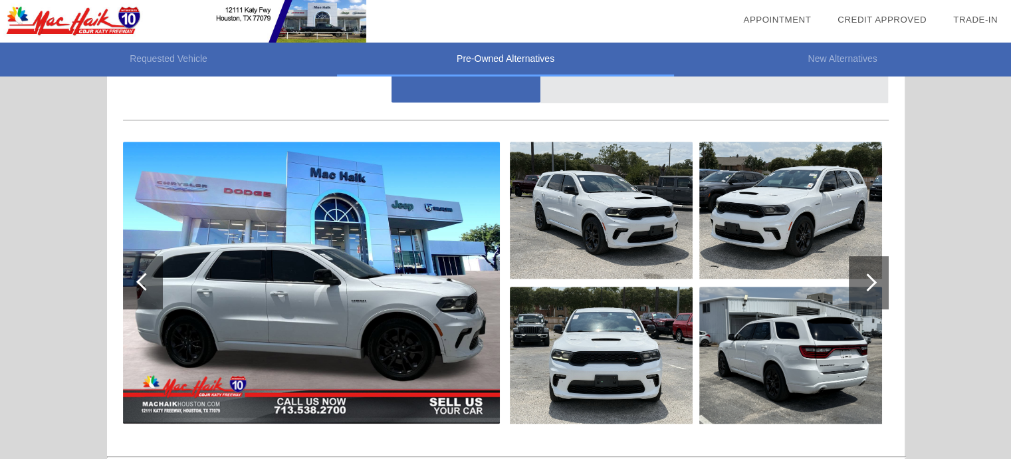
scroll to position [678, 0]
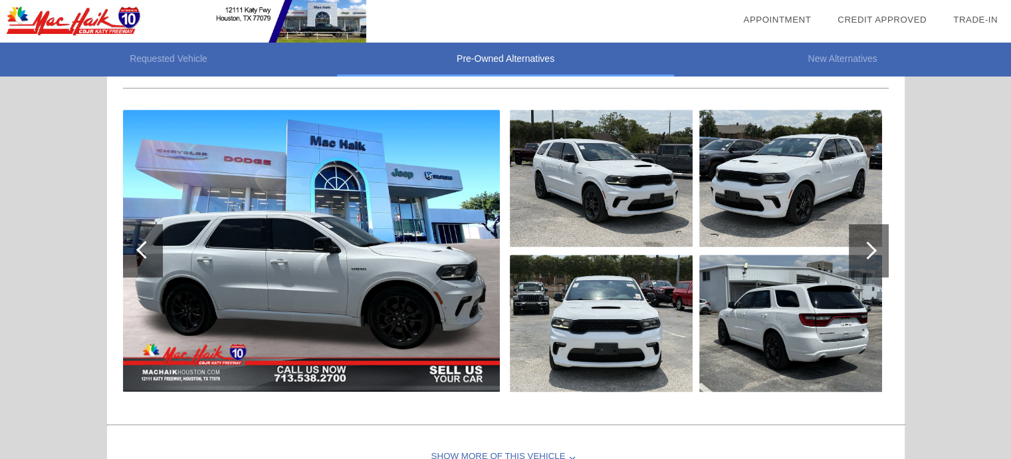
click at [372, 315] on img at bounding box center [311, 251] width 377 height 282
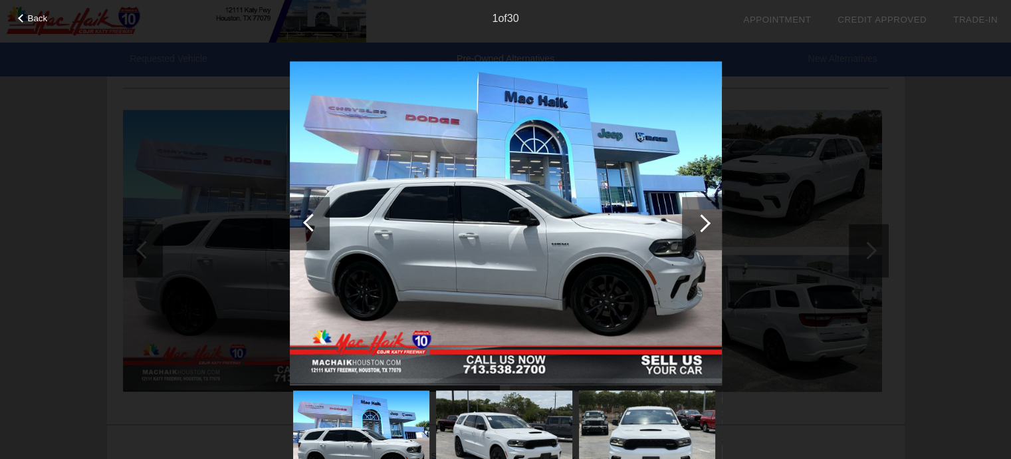
click at [705, 226] on div at bounding box center [702, 223] width 18 height 18
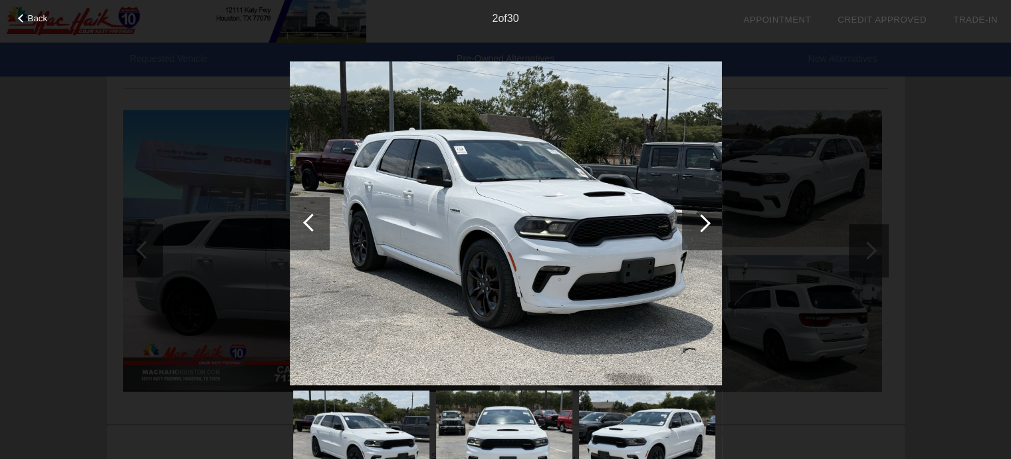
click at [705, 226] on div at bounding box center [702, 223] width 18 height 18
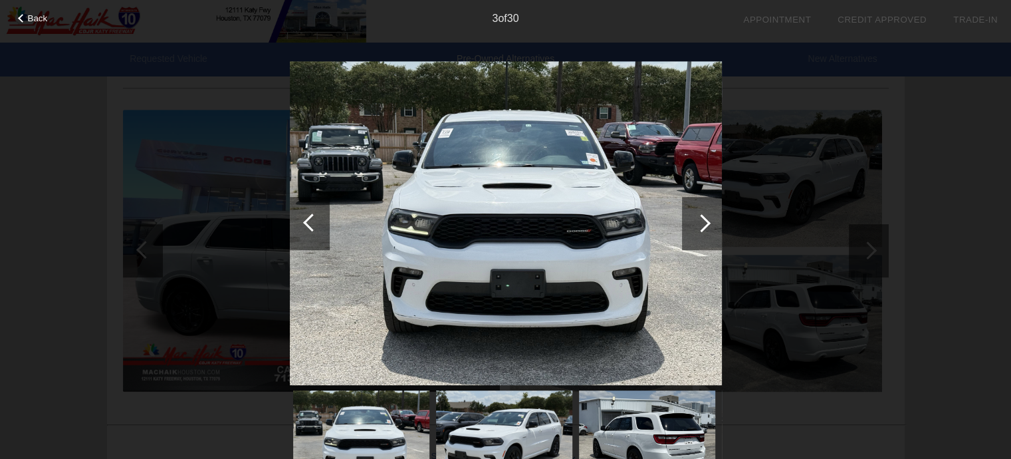
click at [311, 213] on div at bounding box center [312, 222] width 18 height 18
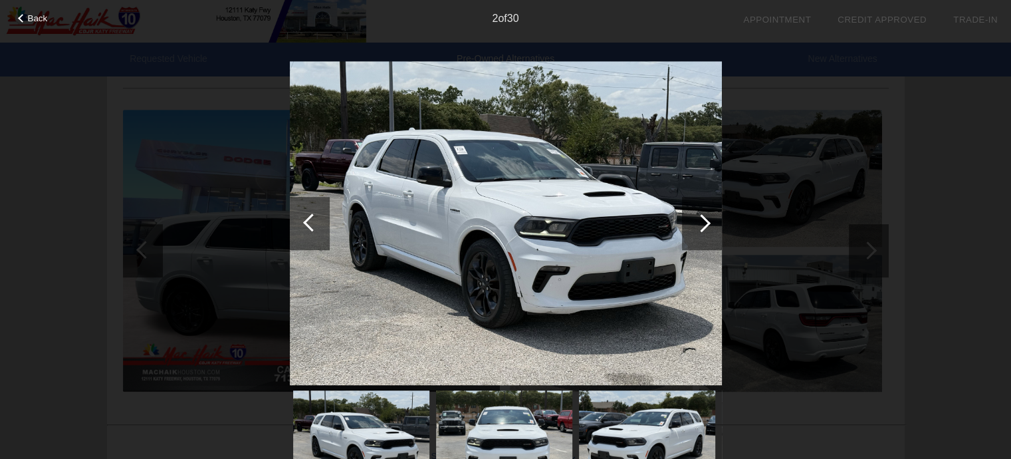
click at [311, 213] on div at bounding box center [312, 222] width 18 height 18
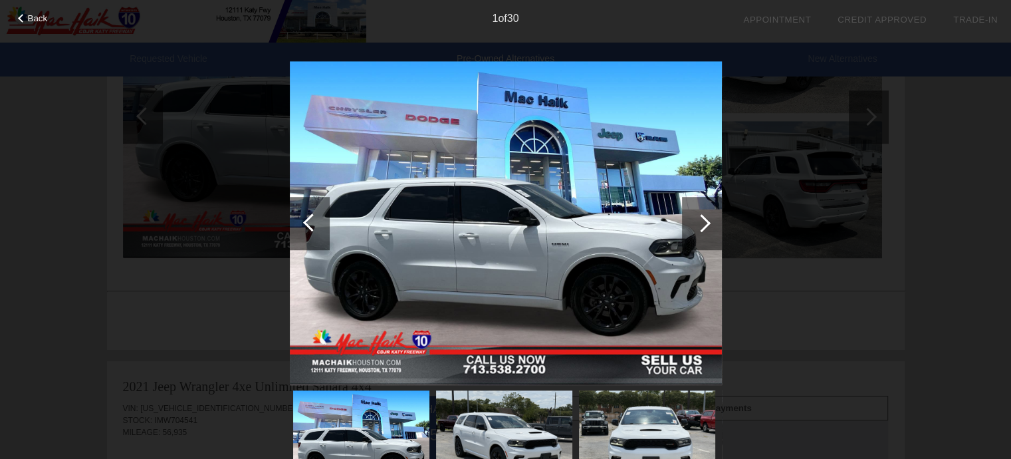
scroll to position [0, 0]
click at [1000, 227] on div "Back 1 of 30" at bounding box center [505, 229] width 1011 height 459
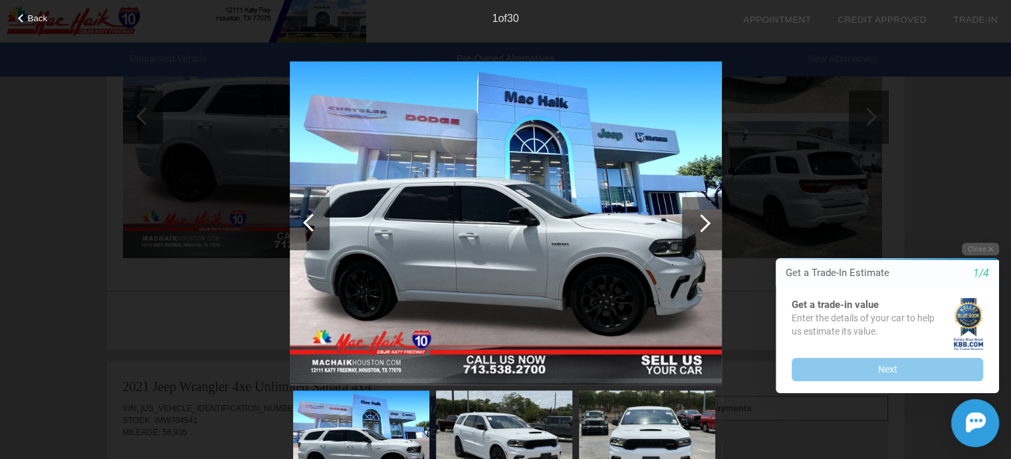
click at [989, 221] on div "Back 1 of 30" at bounding box center [505, 229] width 1011 height 459
click at [927, 197] on div "Back 1 of 30" at bounding box center [505, 229] width 1011 height 459
click at [914, 435] on div "Initial Toast" at bounding box center [879, 423] width 239 height 48
drag, startPoint x: 977, startPoint y: 236, endPoint x: 974, endPoint y: 247, distance: 11.1
click at [974, 231] on html "Welcome! Get a Trade-In Estimate 1/4 Get a trade-in value Enter the details of …" at bounding box center [879, 231] width 263 height 0
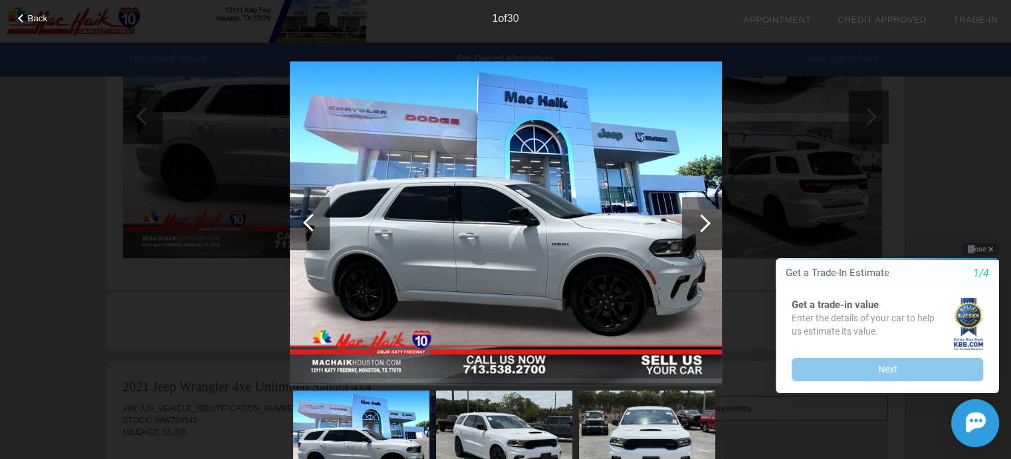
click at [974, 247] on button "Close" at bounding box center [980, 249] width 37 height 13
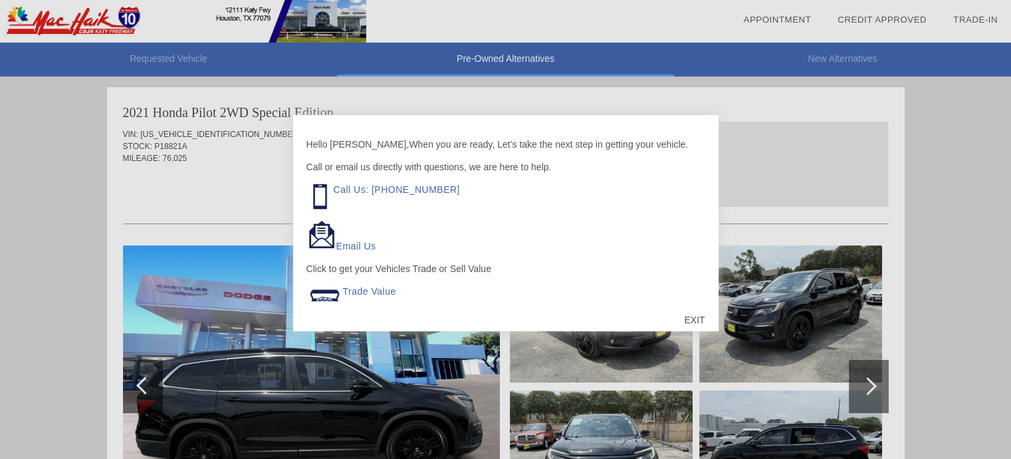
scroll to position [545, 0]
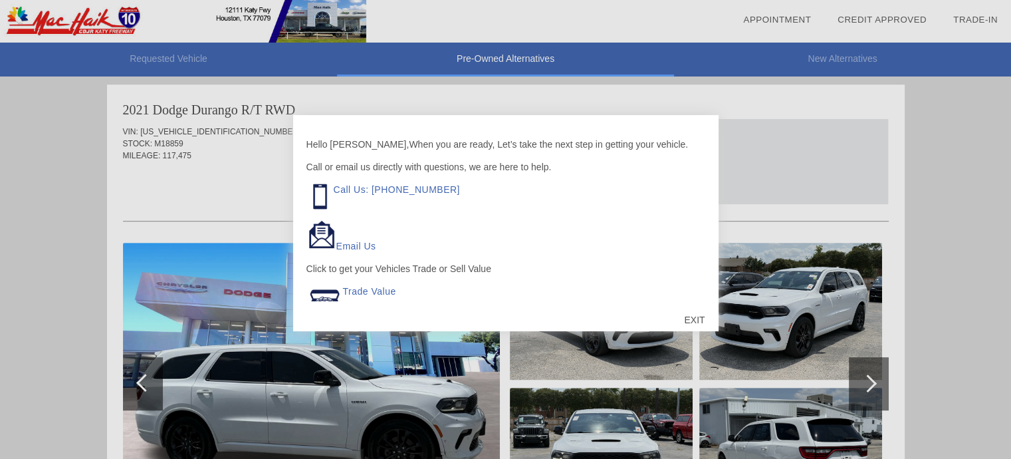
click at [688, 318] on div "EXIT" at bounding box center [694, 320] width 47 height 40
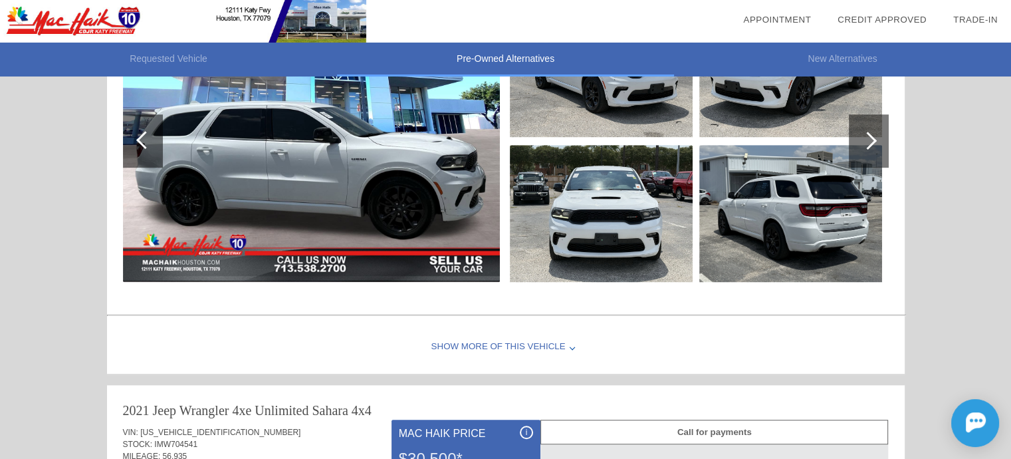
scroll to position [811, 0]
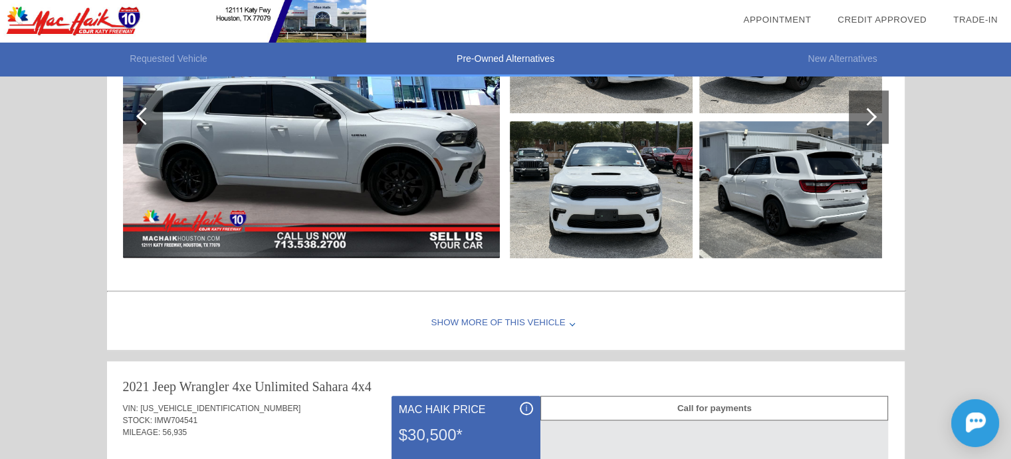
click at [516, 318] on div "Show More of this Vehicle" at bounding box center [506, 322] width 798 height 53
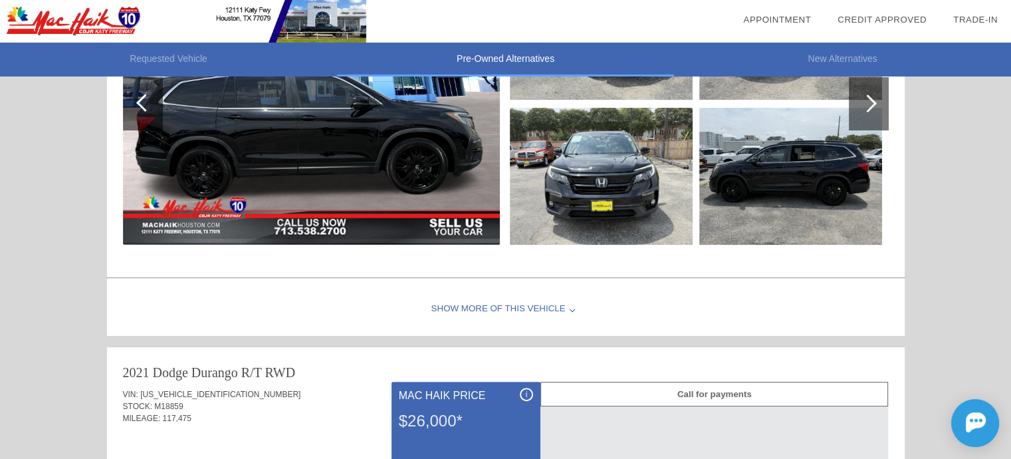
scroll to position [279, 0]
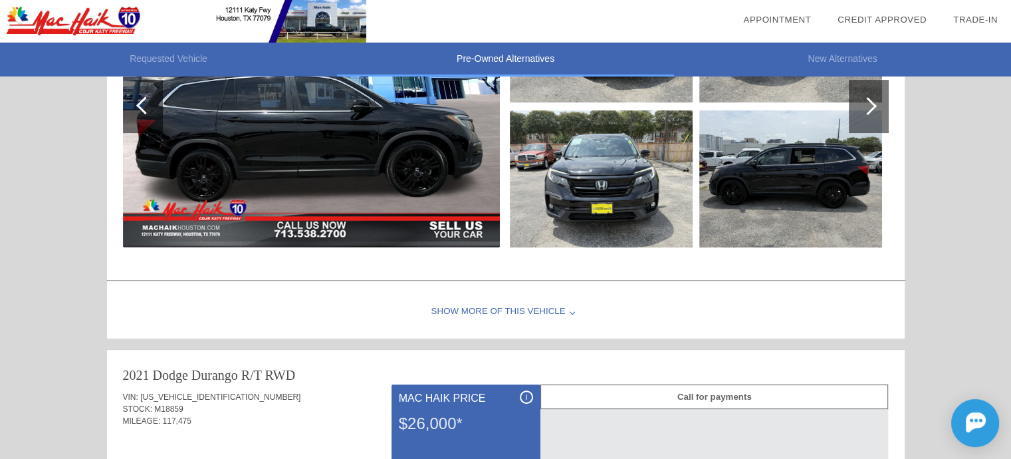
click at [517, 308] on div "Show More of this Vehicle" at bounding box center [506, 311] width 798 height 53
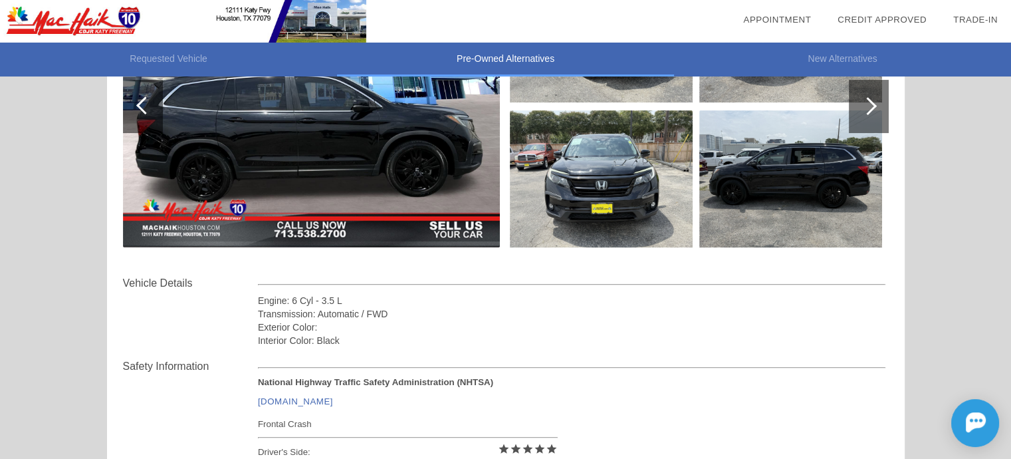
scroll to position [80, 0]
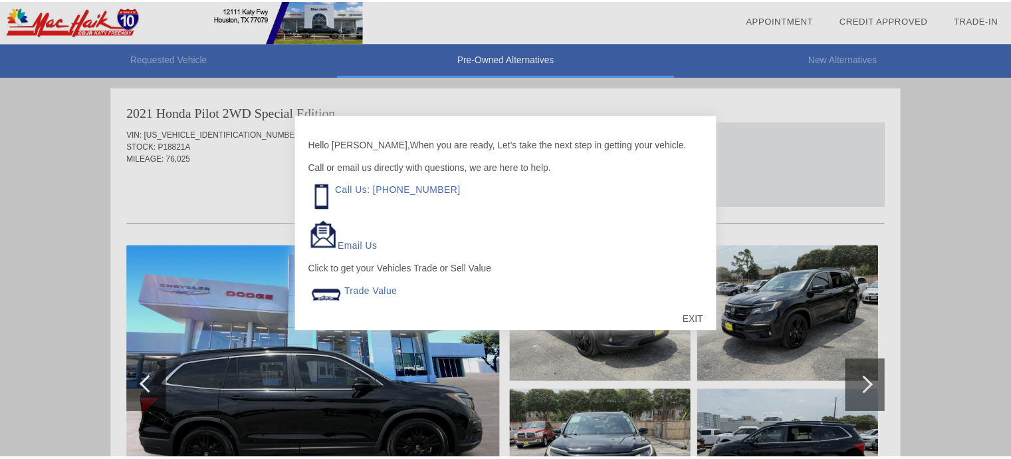
scroll to position [545, 0]
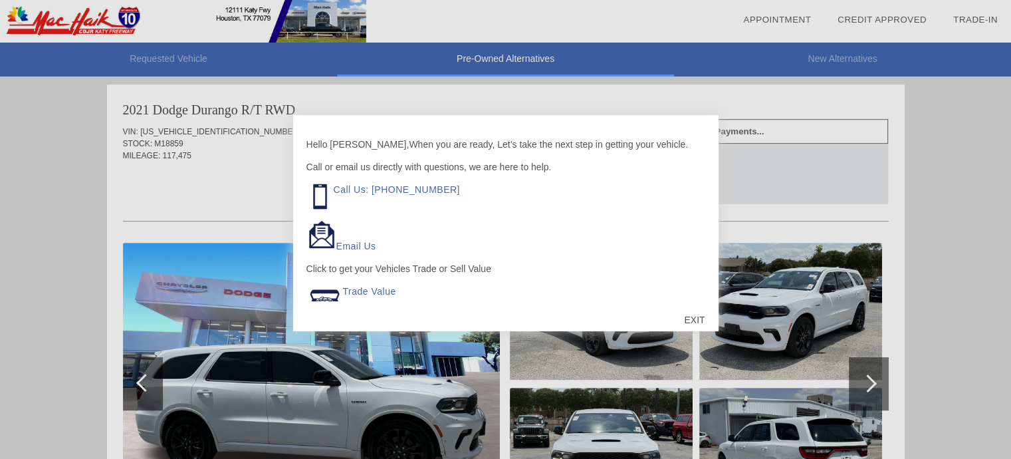
click at [701, 320] on div "EXIT" at bounding box center [694, 320] width 47 height 40
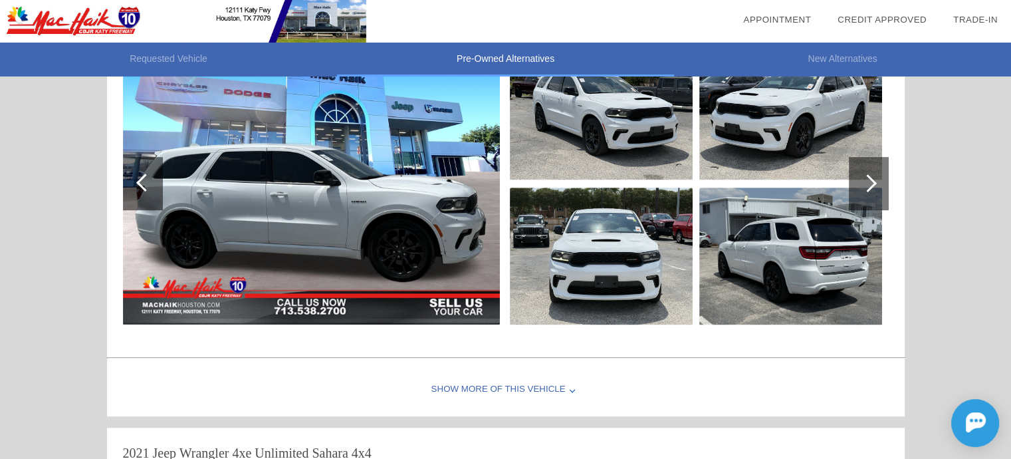
scroll to position [811, 0]
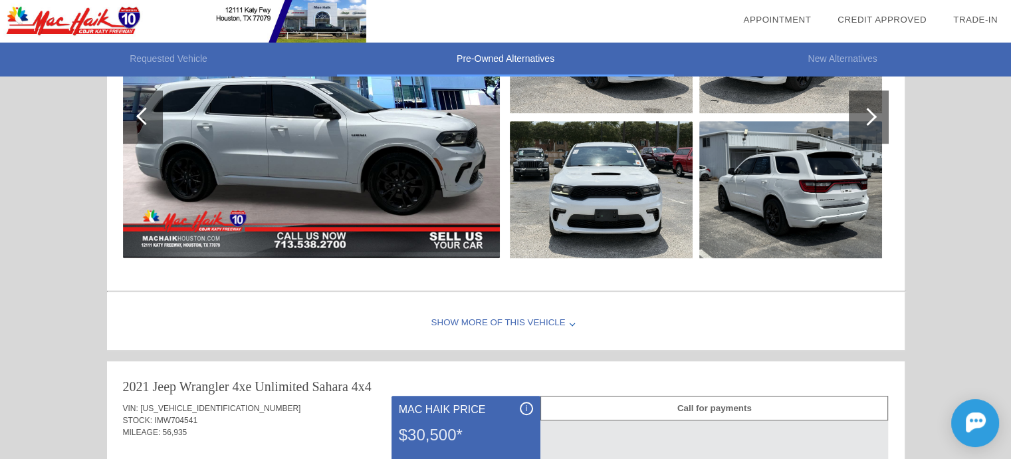
click at [474, 319] on div "Show More of this Vehicle" at bounding box center [506, 322] width 798 height 53
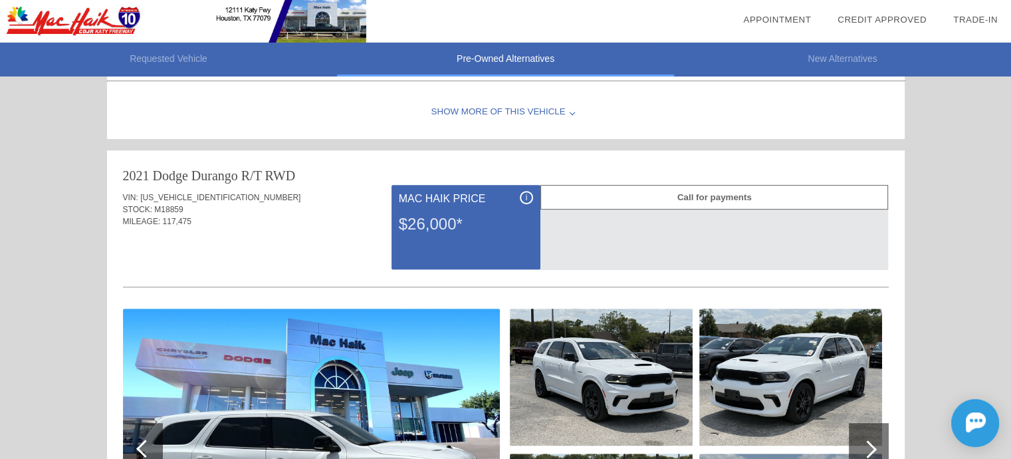
scroll to position [545, 0]
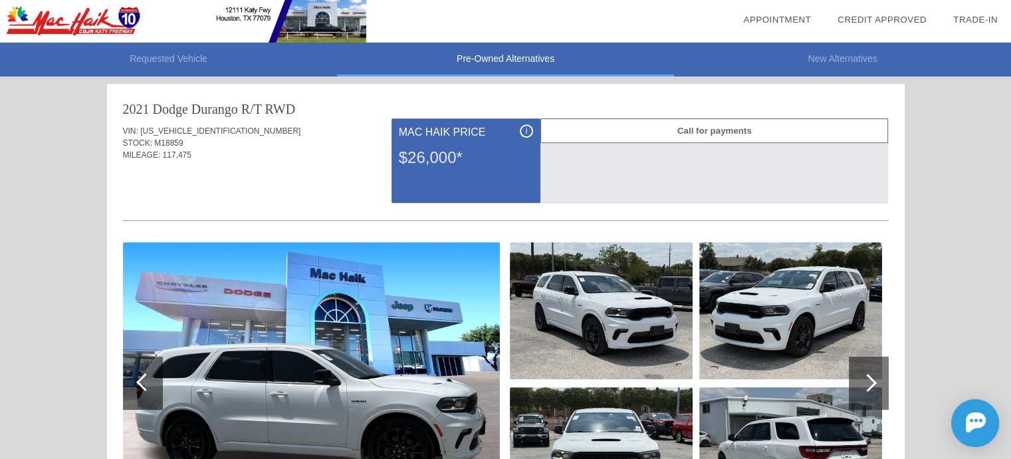
click at [834, 365] on img at bounding box center [790, 310] width 183 height 137
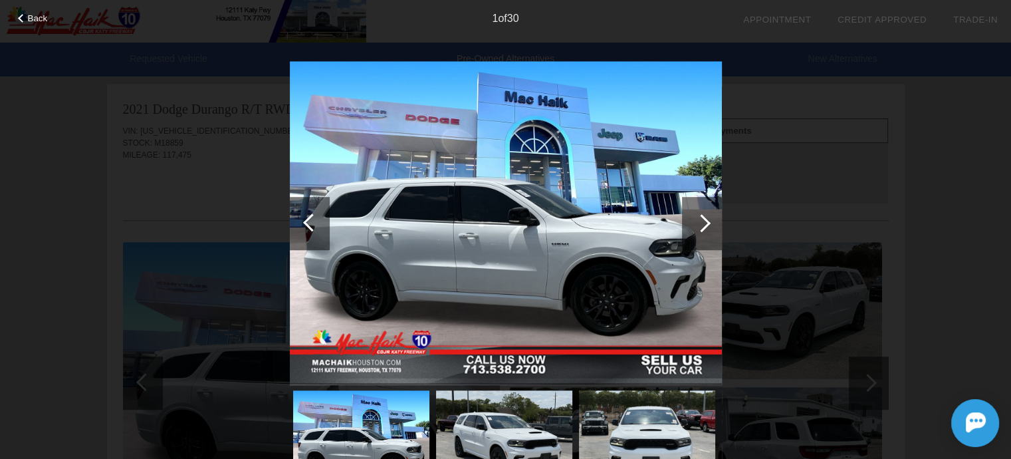
click at [715, 228] on div at bounding box center [702, 223] width 40 height 53
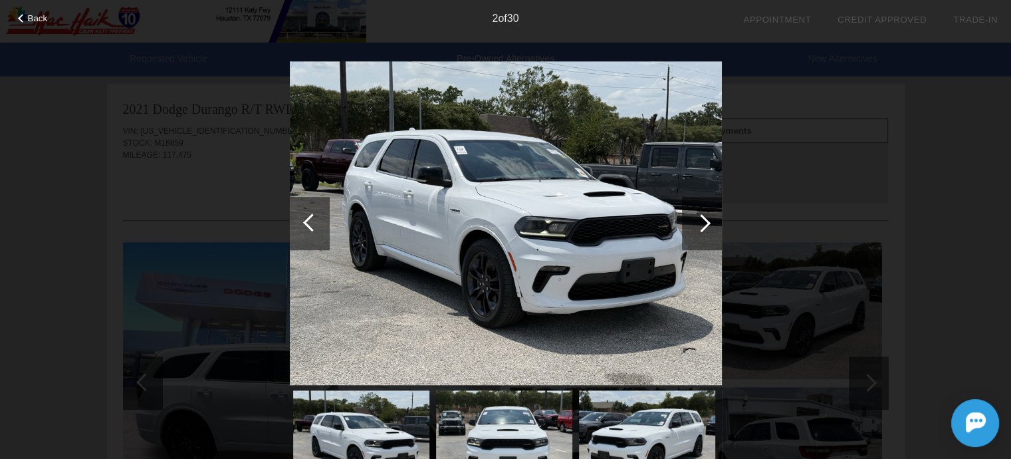
click at [707, 225] on div at bounding box center [702, 223] width 18 height 18
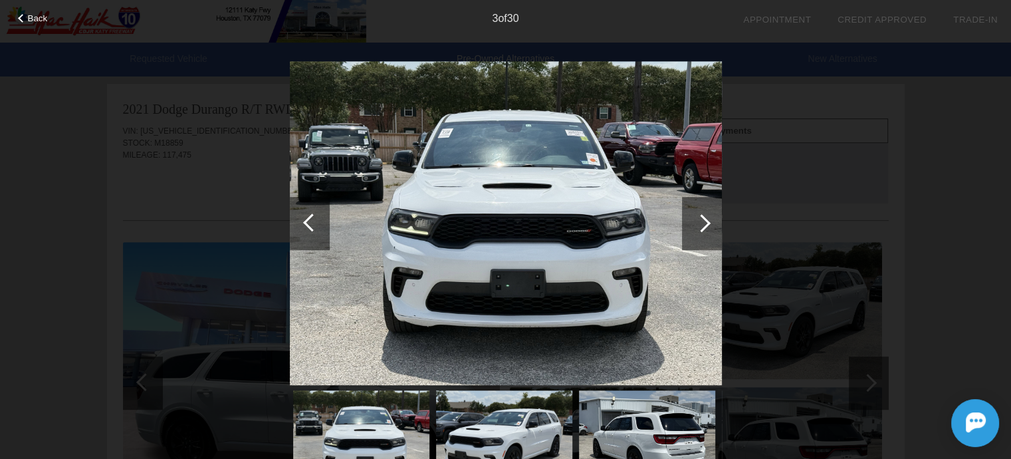
click at [707, 225] on div at bounding box center [702, 223] width 18 height 18
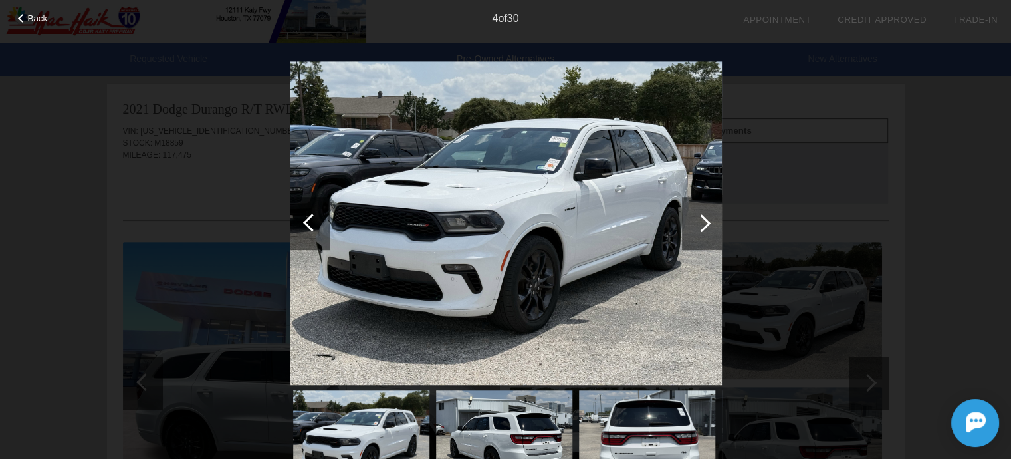
click at [705, 225] on div at bounding box center [702, 223] width 18 height 18
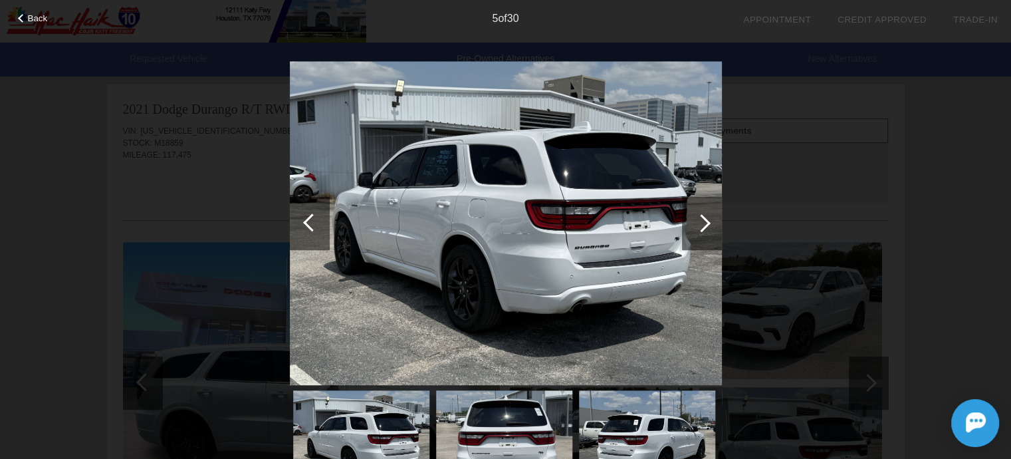
click at [703, 225] on div at bounding box center [702, 223] width 18 height 18
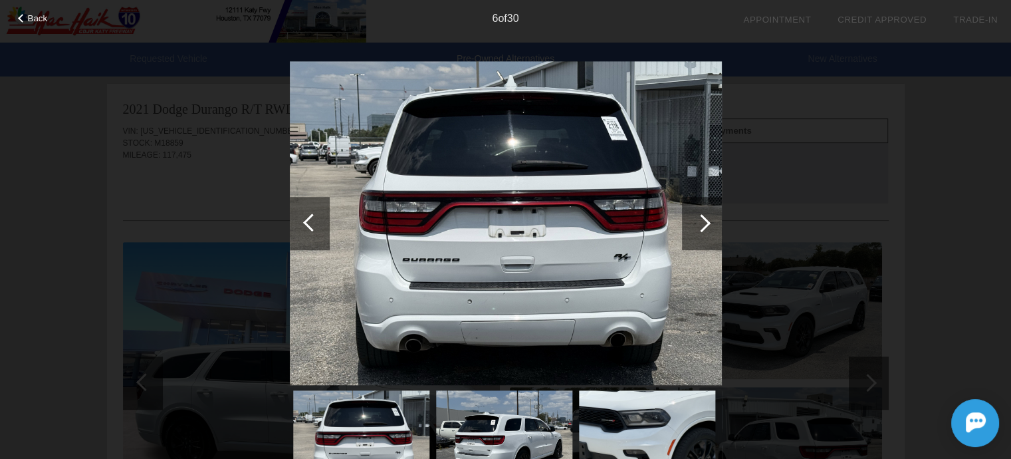
click at [703, 225] on div at bounding box center [702, 223] width 18 height 18
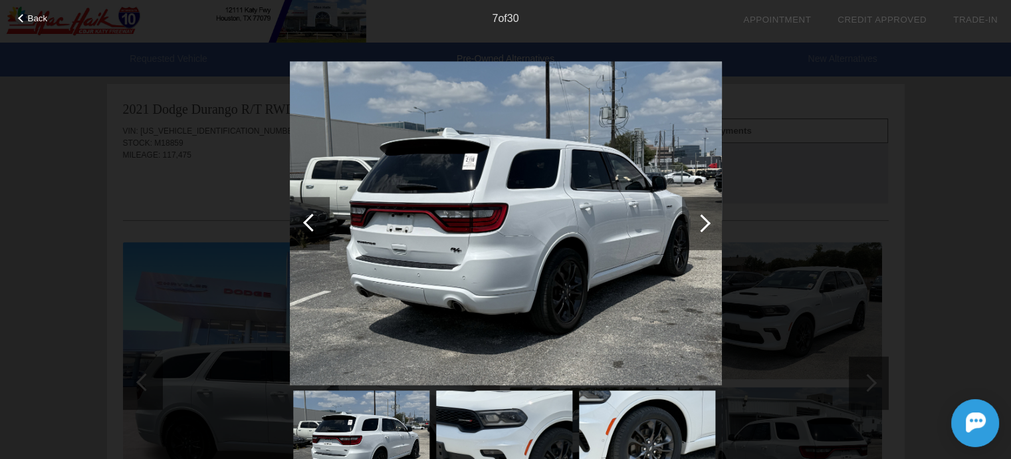
click at [703, 225] on div at bounding box center [702, 223] width 18 height 18
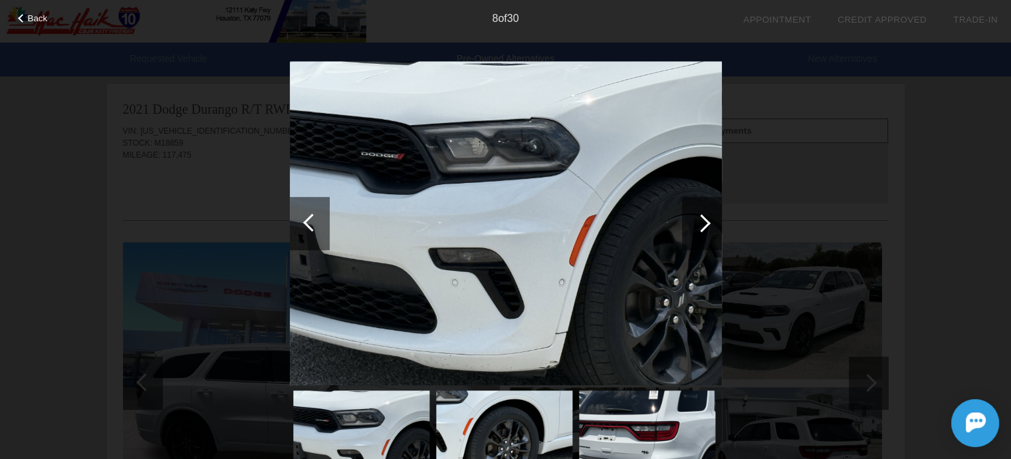
click at [703, 225] on div at bounding box center [702, 223] width 18 height 18
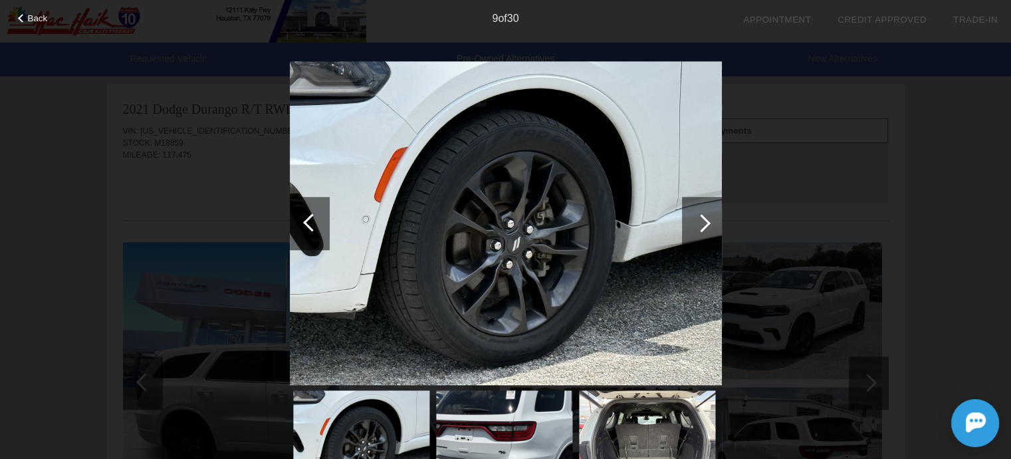
click at [703, 225] on div at bounding box center [702, 223] width 18 height 18
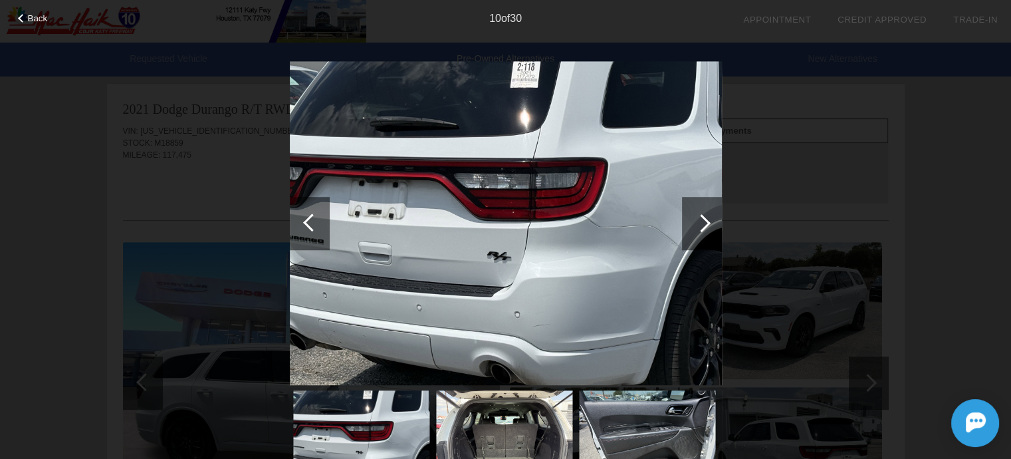
click at [703, 225] on div at bounding box center [702, 223] width 18 height 18
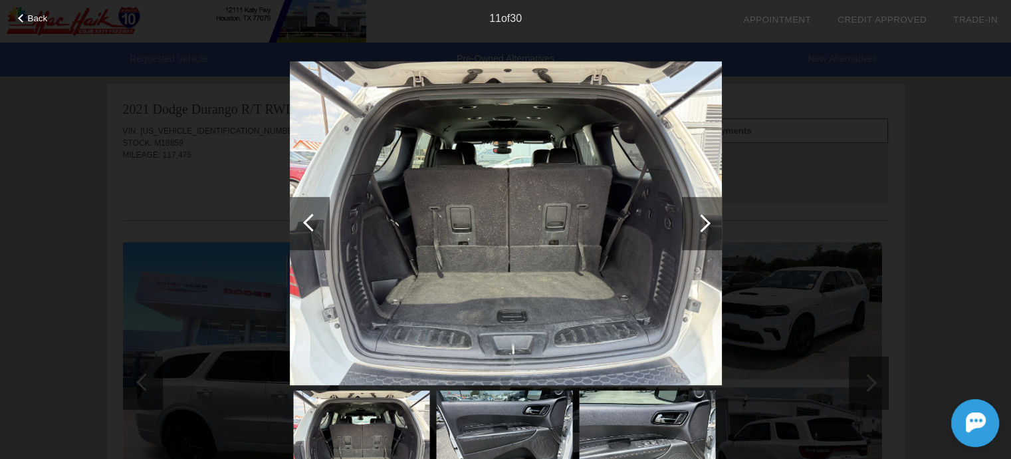
click at [703, 225] on div at bounding box center [702, 223] width 18 height 18
